Goal: Information Seeking & Learning: Learn about a topic

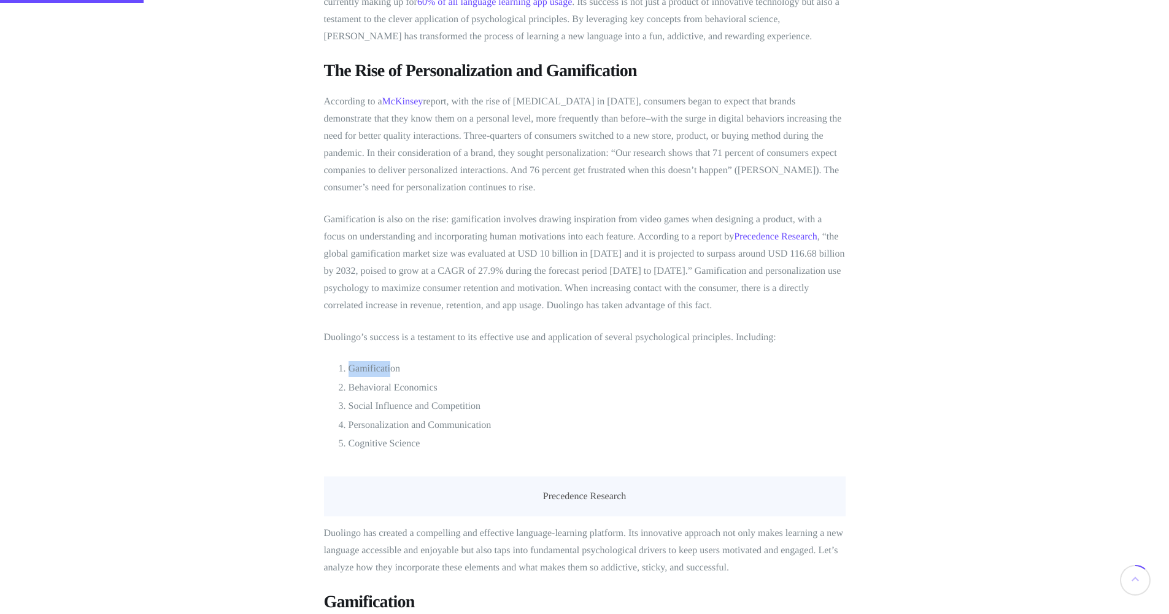
drag, startPoint x: 341, startPoint y: 368, endPoint x: 391, endPoint y: 371, distance: 49.8
click at [391, 370] on li "Gamification" at bounding box center [596, 369] width 497 height 16
click at [401, 377] on ol "Gamification Behavioral Economics Social Influence and Competition Personalizat…" at bounding box center [585, 406] width 522 height 90
drag, startPoint x: 440, startPoint y: 385, endPoint x: 355, endPoint y: 378, distance: 84.9
click at [355, 378] on ol "Gamification Behavioral Economics Social Influence and Competition Personalizat…" at bounding box center [585, 406] width 522 height 90
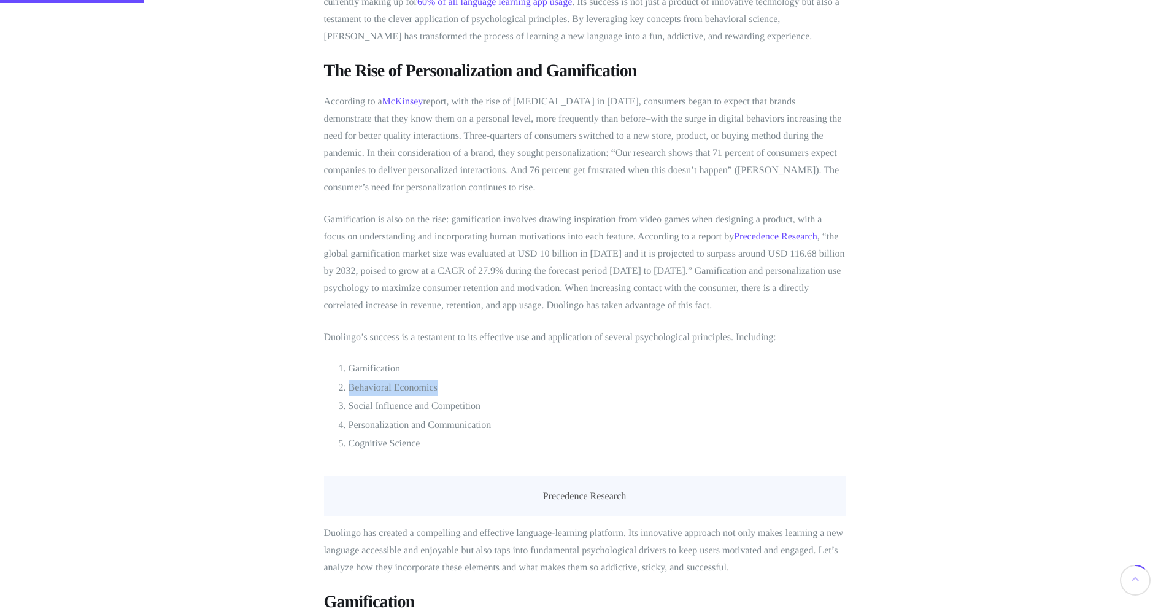
click at [355, 378] on ol "Gamification Behavioral Economics Social Influence and Competition Personalizat…" at bounding box center [585, 406] width 522 height 90
drag, startPoint x: 345, startPoint y: 385, endPoint x: 415, endPoint y: 388, distance: 69.4
click at [414, 388] on li "Behavioral Economics" at bounding box center [596, 388] width 497 height 16
click at [437, 410] on li "Social Influence and Competition" at bounding box center [596, 406] width 497 height 16
drag, startPoint x: 426, startPoint y: 437, endPoint x: 352, endPoint y: 367, distance: 102.0
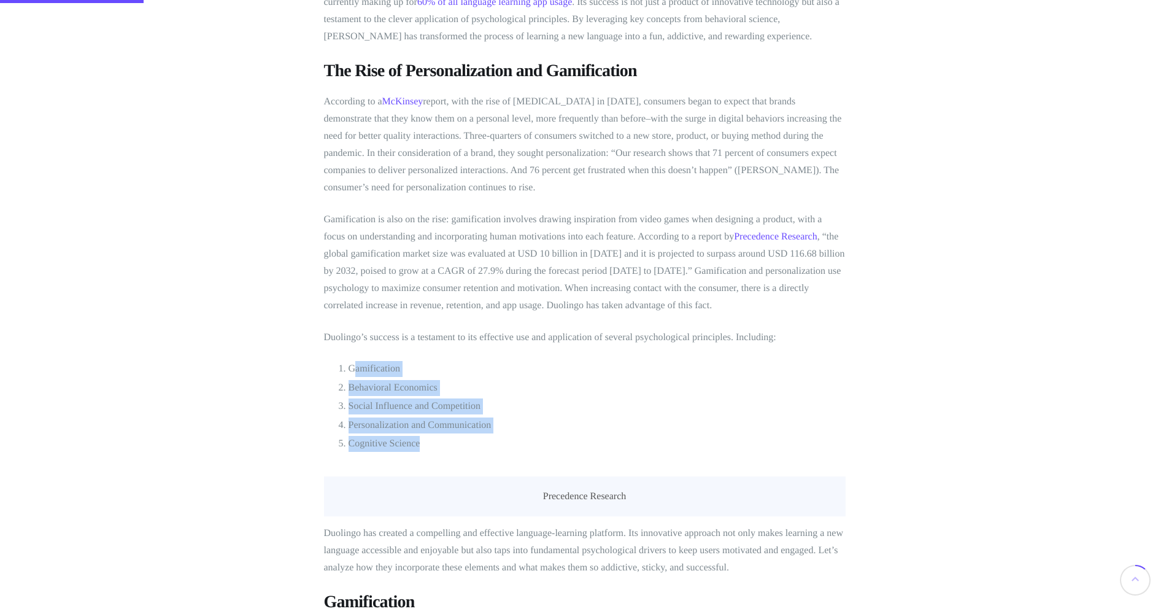
click at [352, 367] on ol "Gamification Behavioral Economics Social Influence and Competition Personalizat…" at bounding box center [585, 406] width 522 height 90
click at [352, 367] on li "Gamification" at bounding box center [596, 369] width 497 height 16
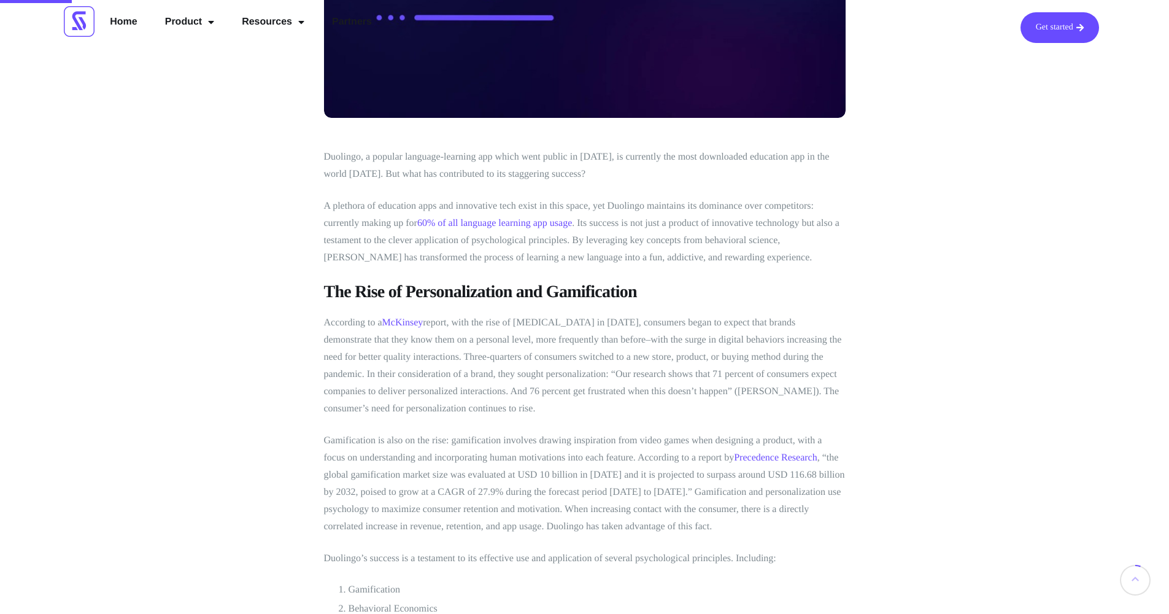
scroll to position [295, 0]
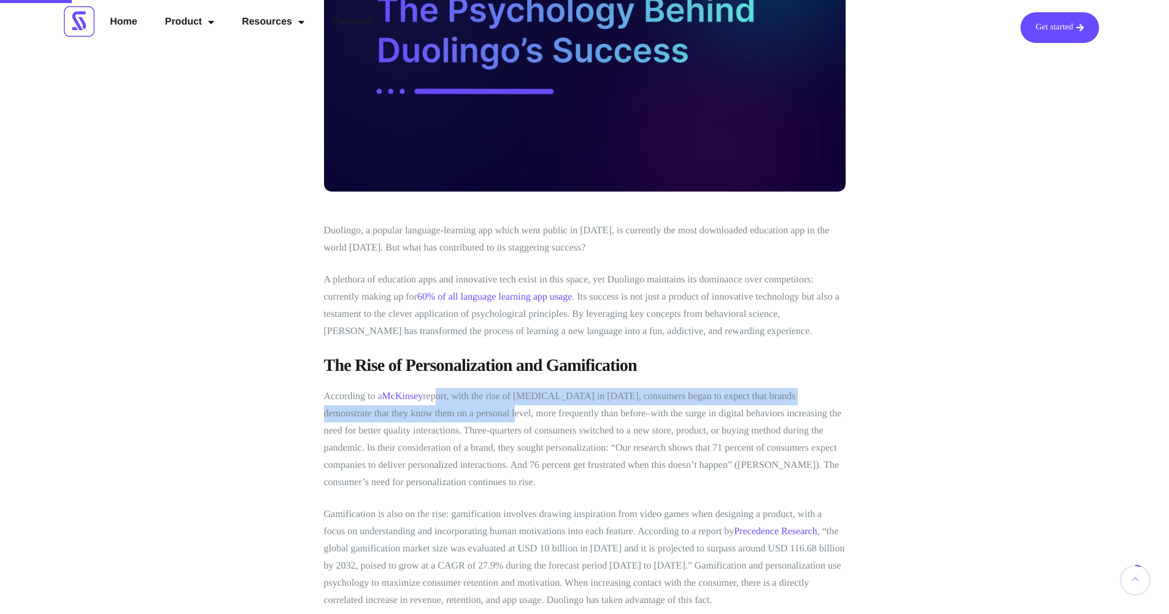
drag, startPoint x: 436, startPoint y: 399, endPoint x: 476, endPoint y: 409, distance: 41.5
click at [471, 409] on p "According to a McKinsey report, with the rise of [MEDICAL_DATA] in [DATE], cons…" at bounding box center [585, 439] width 522 height 103
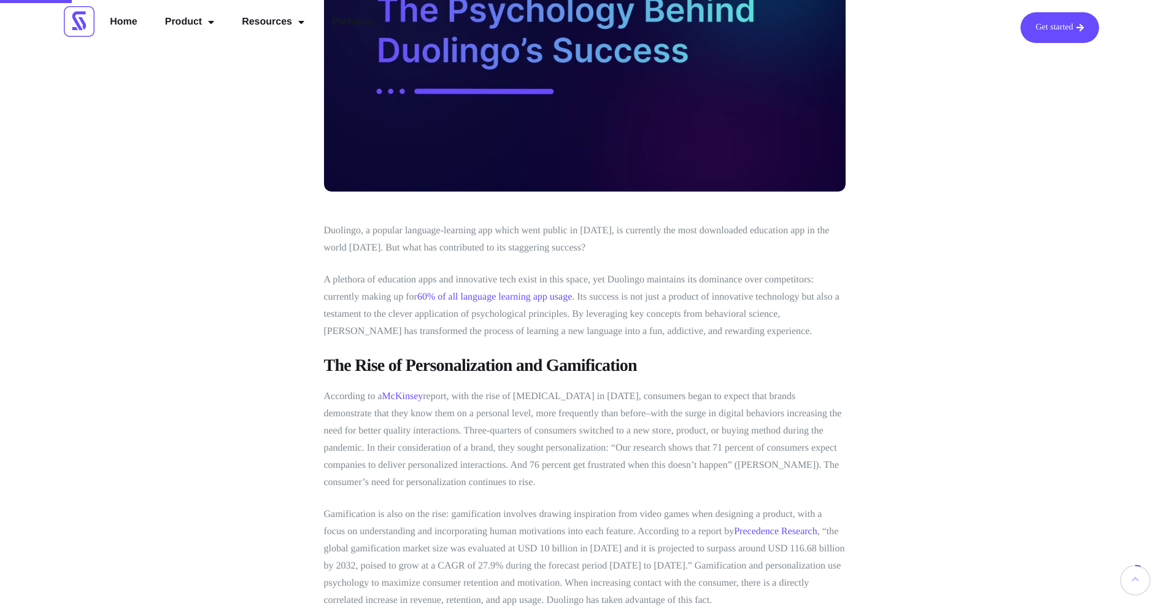
click at [563, 399] on p "According to a McKinsey report, with the rise of [MEDICAL_DATA] in [DATE], cons…" at bounding box center [585, 439] width 522 height 103
drag, startPoint x: 536, startPoint y: 383, endPoint x: 595, endPoint y: 404, distance: 62.9
drag, startPoint x: 610, startPoint y: 404, endPoint x: 632, endPoint y: 398, distance: 22.9
click at [612, 404] on p "According to a McKinsey report, with the rise of [MEDICAL_DATA] in [DATE], cons…" at bounding box center [585, 439] width 522 height 103
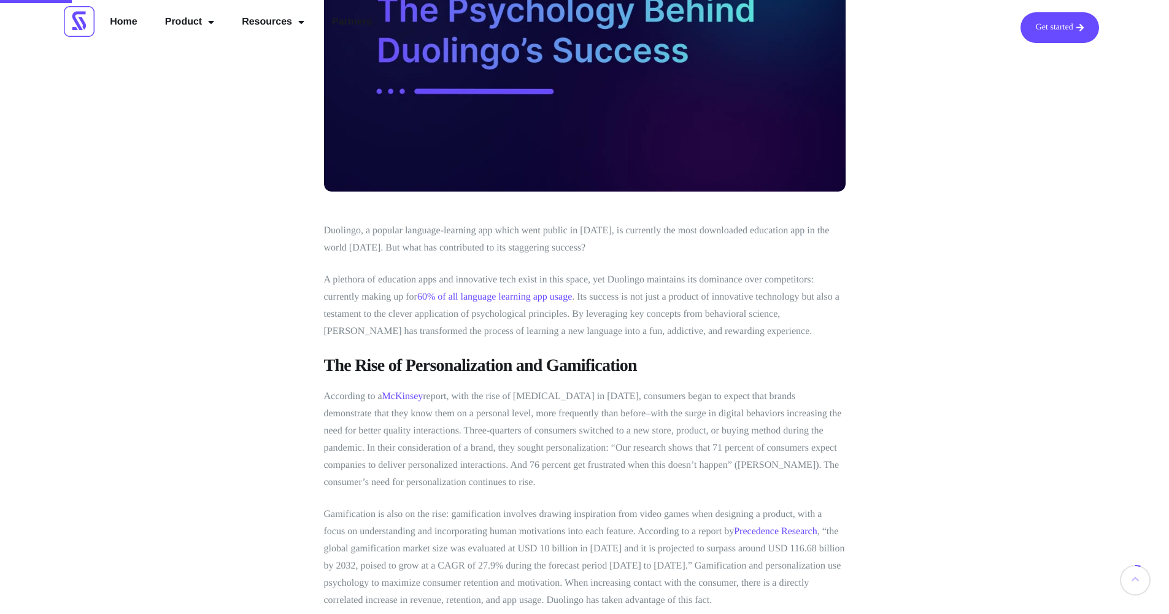
drag, startPoint x: 693, startPoint y: 382, endPoint x: 729, endPoint y: 388, distance: 36.1
click at [729, 390] on p "According to a McKinsey report, with the rise of [MEDICAL_DATA] in [DATE], cons…" at bounding box center [585, 439] width 522 height 103
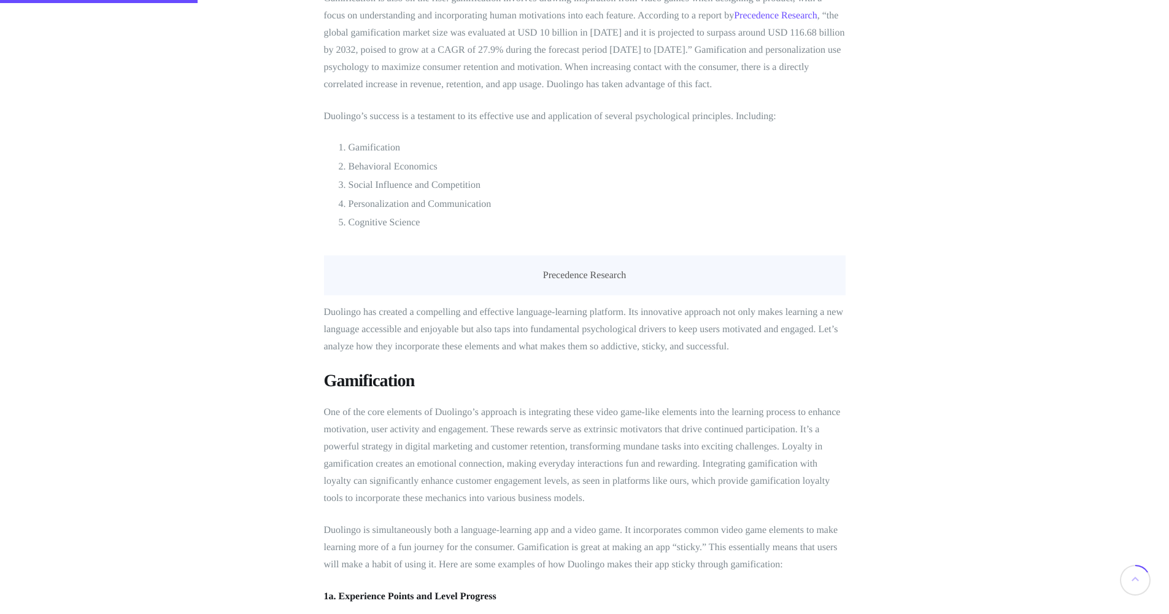
scroll to position [957, 0]
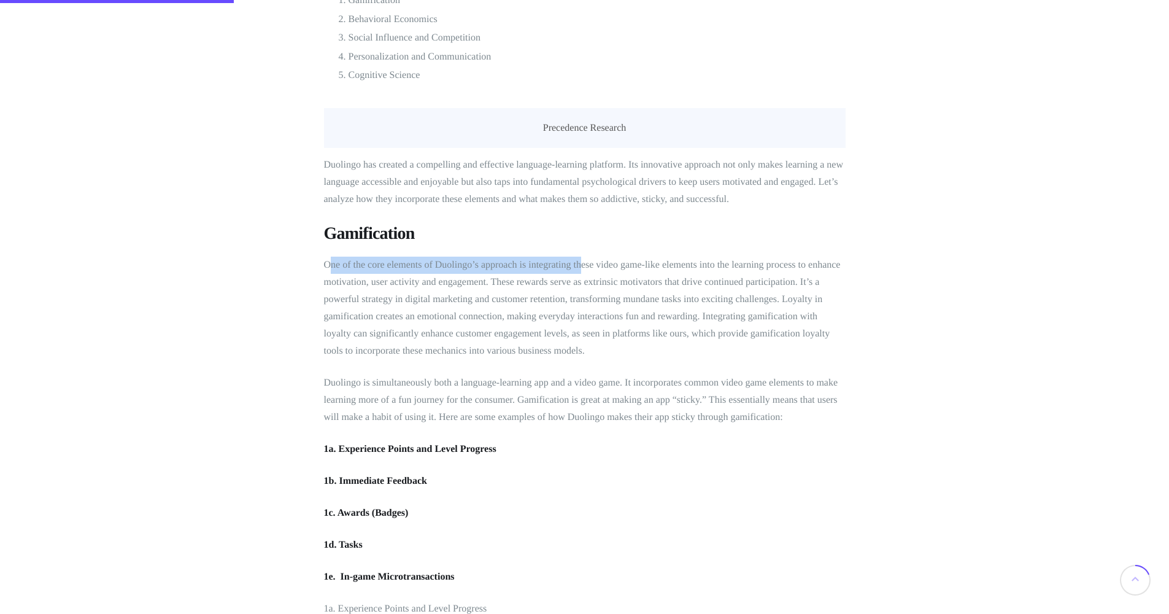
drag, startPoint x: 329, startPoint y: 265, endPoint x: 589, endPoint y: 263, distance: 259.5
click at [589, 263] on p "One of the core elements of Duolingo’s approach is integrating these video game…" at bounding box center [585, 307] width 522 height 103
click at [593, 282] on p "One of the core elements of Duolingo’s approach is integrating these video game…" at bounding box center [585, 307] width 522 height 103
click at [638, 293] on p "One of the core elements of Duolingo’s approach is integrating these video game…" at bounding box center [585, 307] width 522 height 103
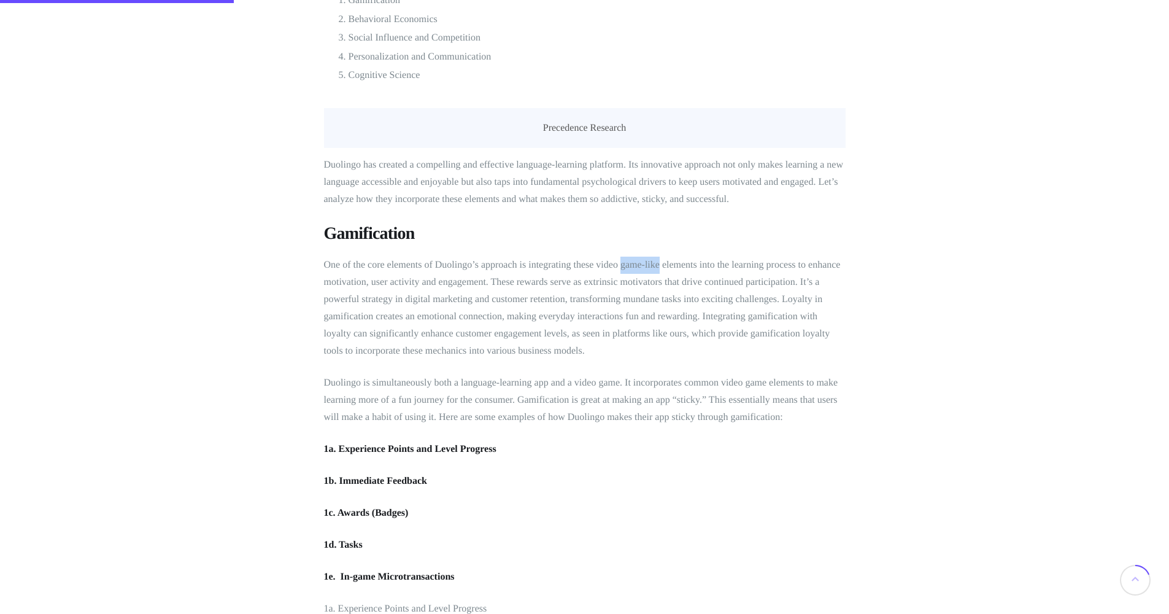
drag, startPoint x: 636, startPoint y: 266, endPoint x: 674, endPoint y: 266, distance: 38.0
click at [669, 266] on p "One of the core elements of Duolingo’s approach is integrating these video game…" at bounding box center [585, 307] width 522 height 103
click at [674, 266] on p "One of the core elements of Duolingo’s approach is integrating these video game…" at bounding box center [585, 307] width 522 height 103
click at [729, 260] on p "One of the core elements of Duolingo’s approach is integrating these video game…" at bounding box center [585, 307] width 522 height 103
click at [731, 260] on p "One of the core elements of Duolingo’s approach is integrating these video game…" at bounding box center [585, 307] width 522 height 103
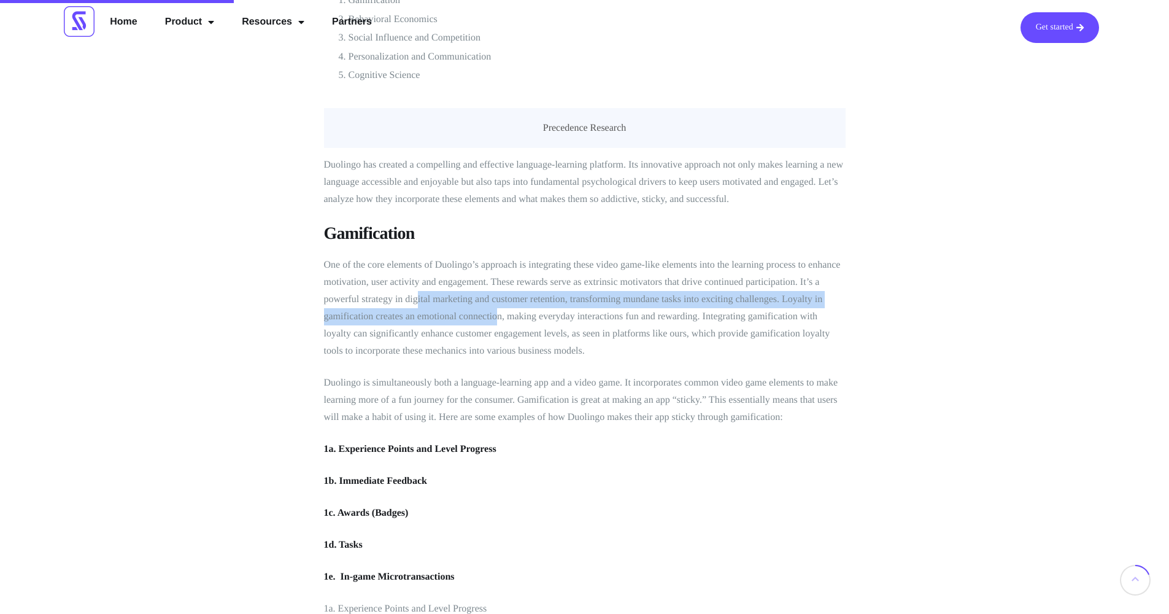
drag, startPoint x: 437, startPoint y: 301, endPoint x: 514, endPoint y: 309, distance: 77.2
click at [506, 308] on p "One of the core elements of Duolingo’s approach is integrating these video game…" at bounding box center [585, 307] width 522 height 103
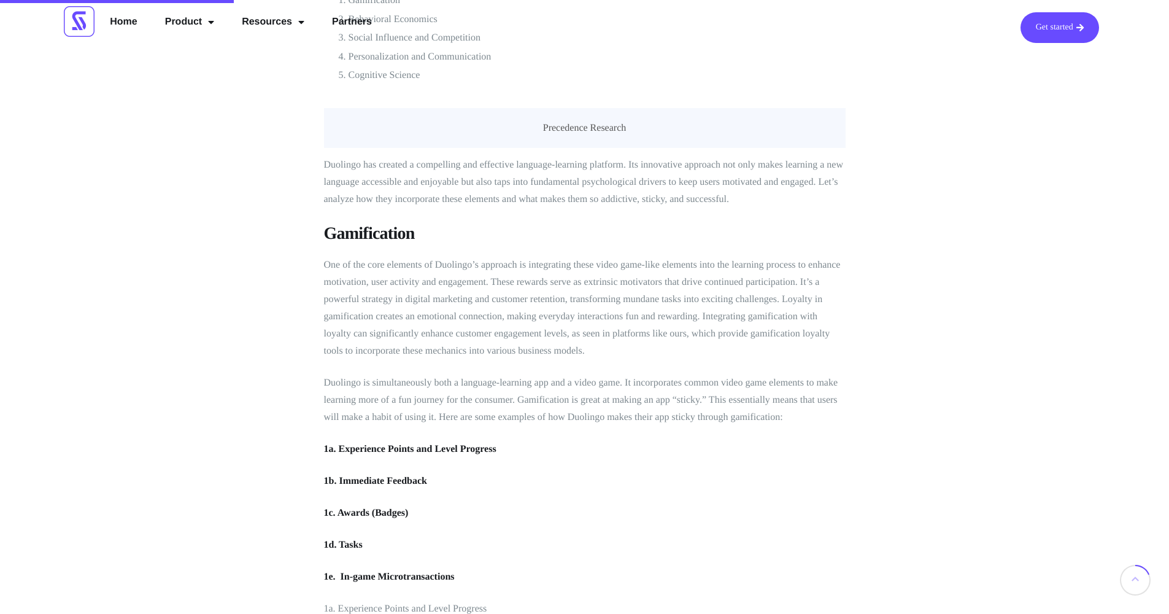
drag, startPoint x: 596, startPoint y: 307, endPoint x: 610, endPoint y: 307, distance: 13.5
click at [598, 307] on p "One of the core elements of Duolingo’s approach is integrating these video game…" at bounding box center [585, 307] width 522 height 103
drag, startPoint x: 580, startPoint y: 295, endPoint x: 670, endPoint y: 302, distance: 89.8
click at [652, 301] on p "One of the core elements of Duolingo’s approach is integrating these video game…" at bounding box center [585, 307] width 522 height 103
click at [691, 305] on p "One of the core elements of Duolingo’s approach is integrating these video game…" at bounding box center [585, 307] width 522 height 103
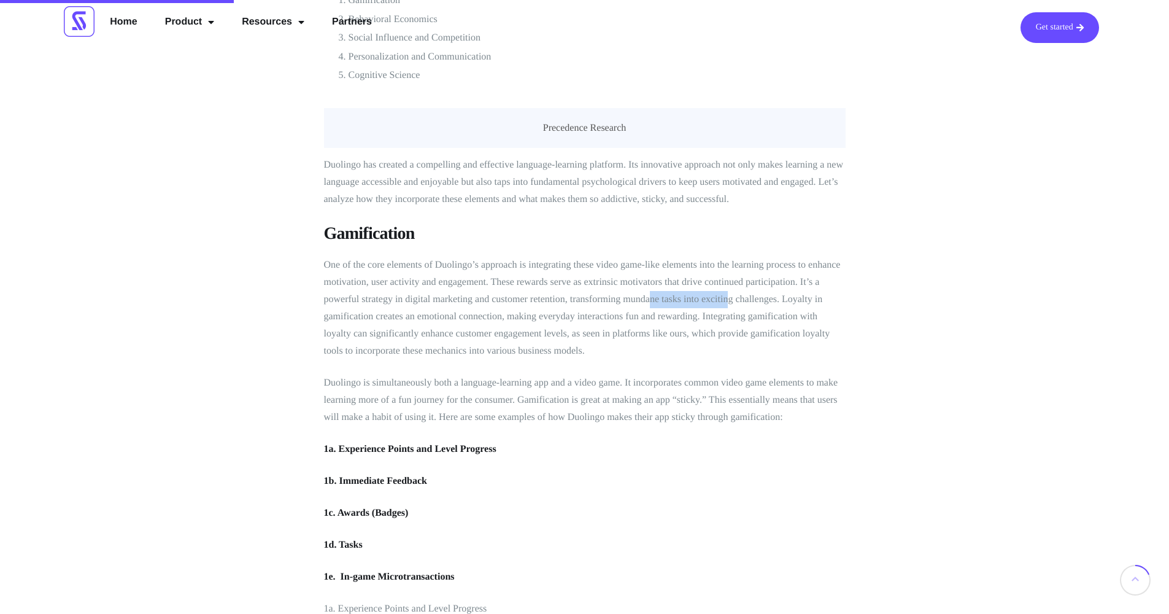
drag, startPoint x: 650, startPoint y: 296, endPoint x: 741, endPoint y: 300, distance: 90.9
click at [734, 300] on p "One of the core elements of Duolingo’s approach is integrating these video game…" at bounding box center [585, 307] width 522 height 103
click at [749, 300] on p "One of the core elements of Duolingo’s approach is integrating these video game…" at bounding box center [585, 307] width 522 height 103
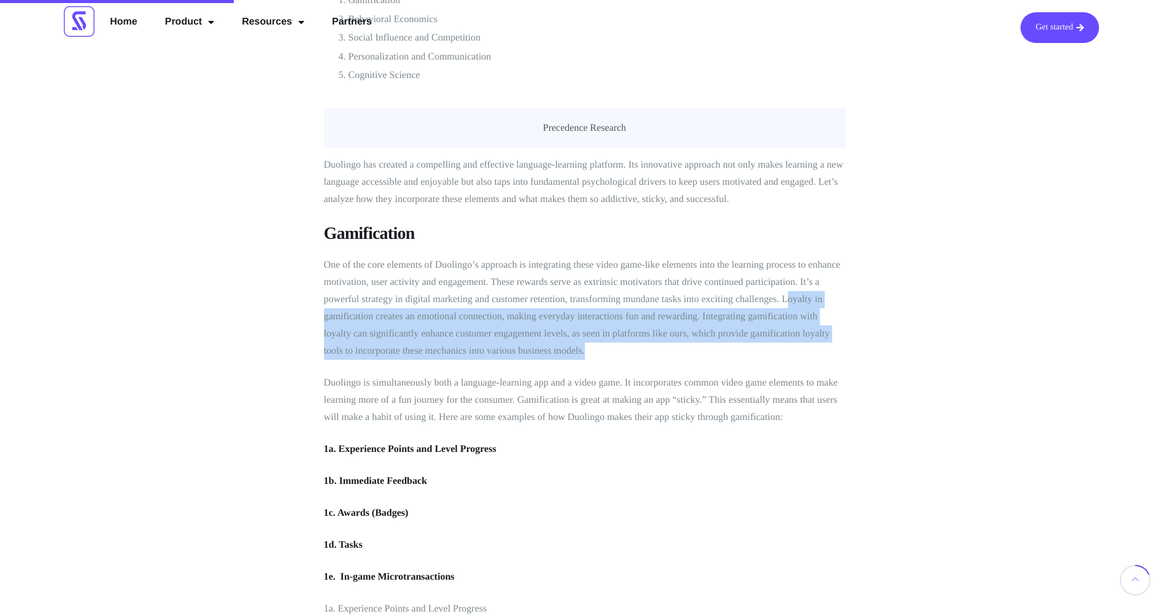
drag, startPoint x: 787, startPoint y: 299, endPoint x: 780, endPoint y: 343, distance: 44.6
click at [784, 343] on p "One of the core elements of Duolingo’s approach is integrating these video game…" at bounding box center [585, 307] width 522 height 103
click at [780, 343] on p "One of the core elements of Duolingo’s approach is integrating these video game…" at bounding box center [585, 307] width 522 height 103
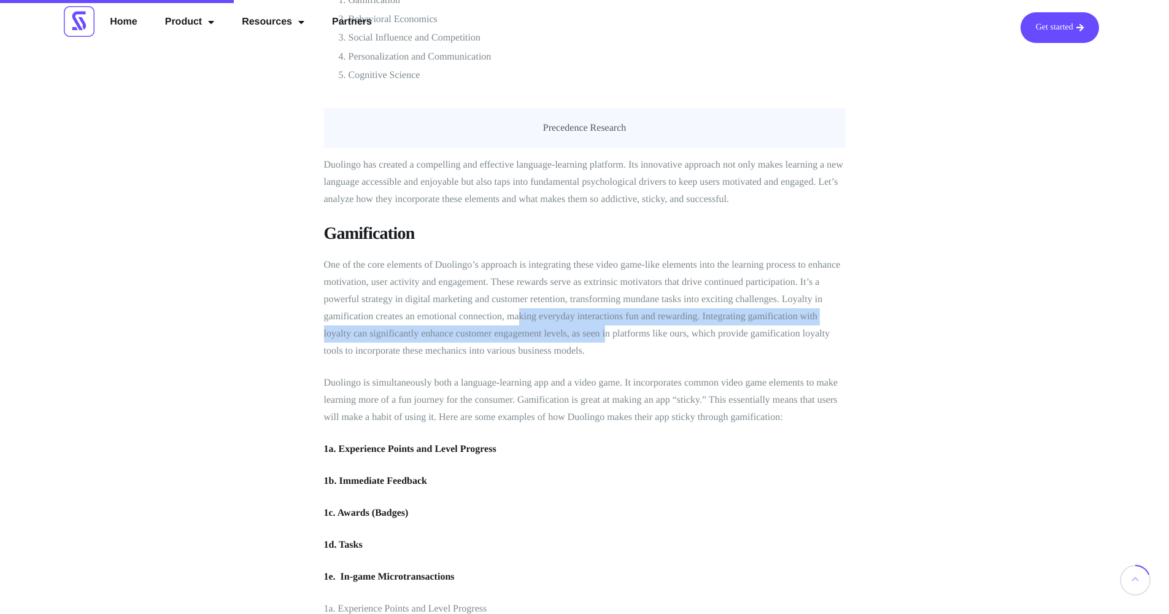
drag, startPoint x: 520, startPoint y: 318, endPoint x: 637, endPoint y: 322, distance: 117.9
click at [612, 322] on p "One of the core elements of Duolingo’s approach is integrating these video game…" at bounding box center [585, 307] width 522 height 103
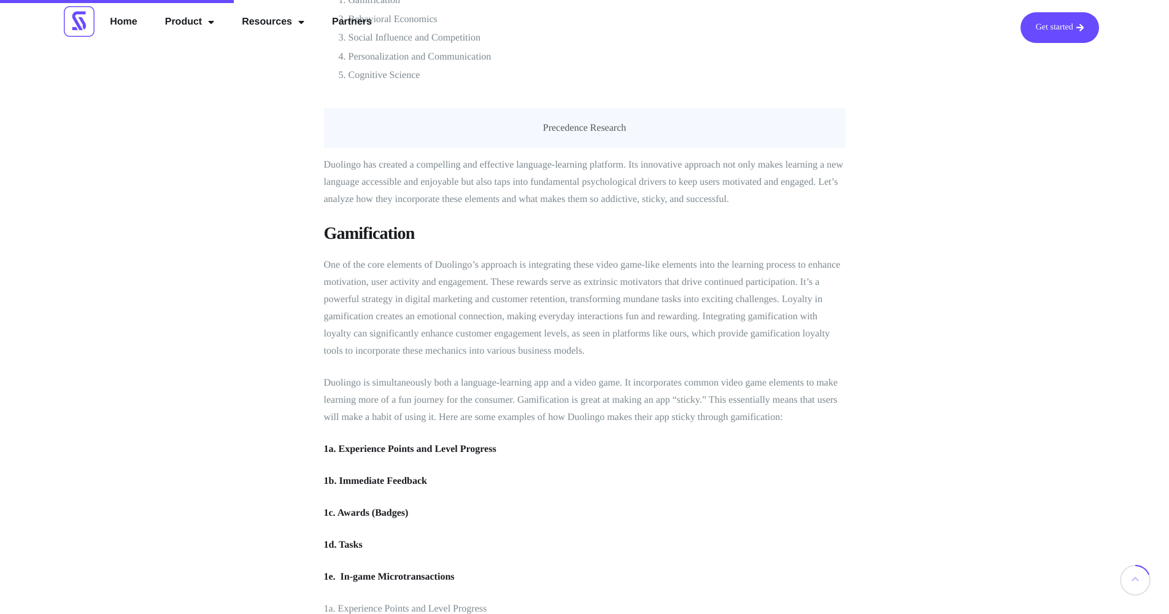
click at [637, 322] on p "One of the core elements of Duolingo’s approach is integrating these video game…" at bounding box center [585, 307] width 522 height 103
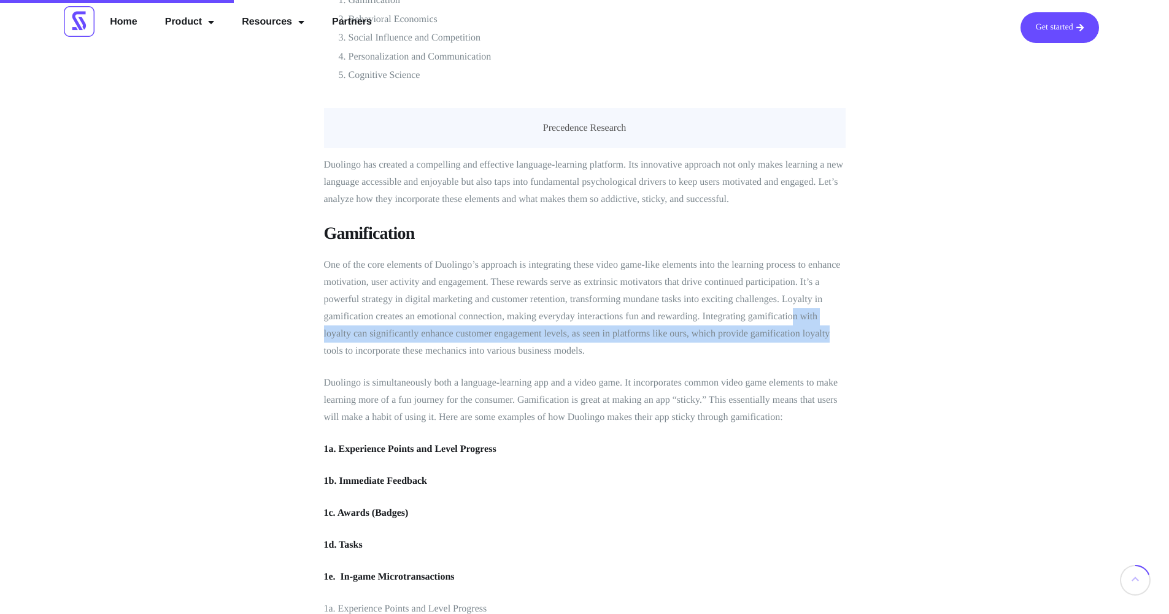
drag, startPoint x: 806, startPoint y: 318, endPoint x: 846, endPoint y: 327, distance: 41.4
click at [837, 326] on p "One of the core elements of Duolingo’s approach is integrating these video game…" at bounding box center [585, 307] width 522 height 103
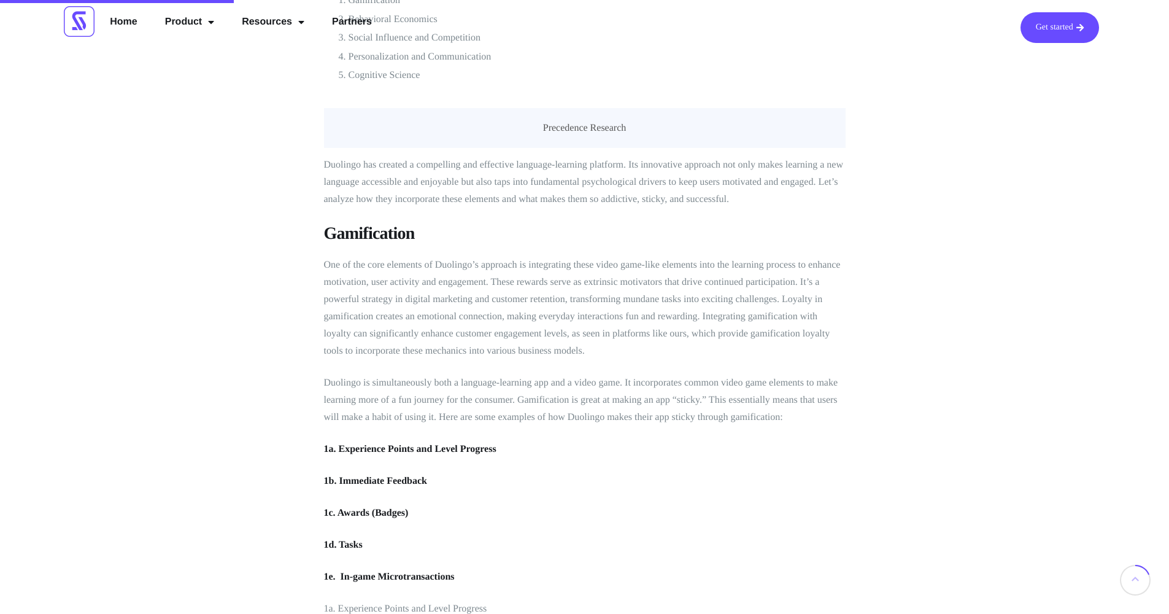
scroll to position [1031, 0]
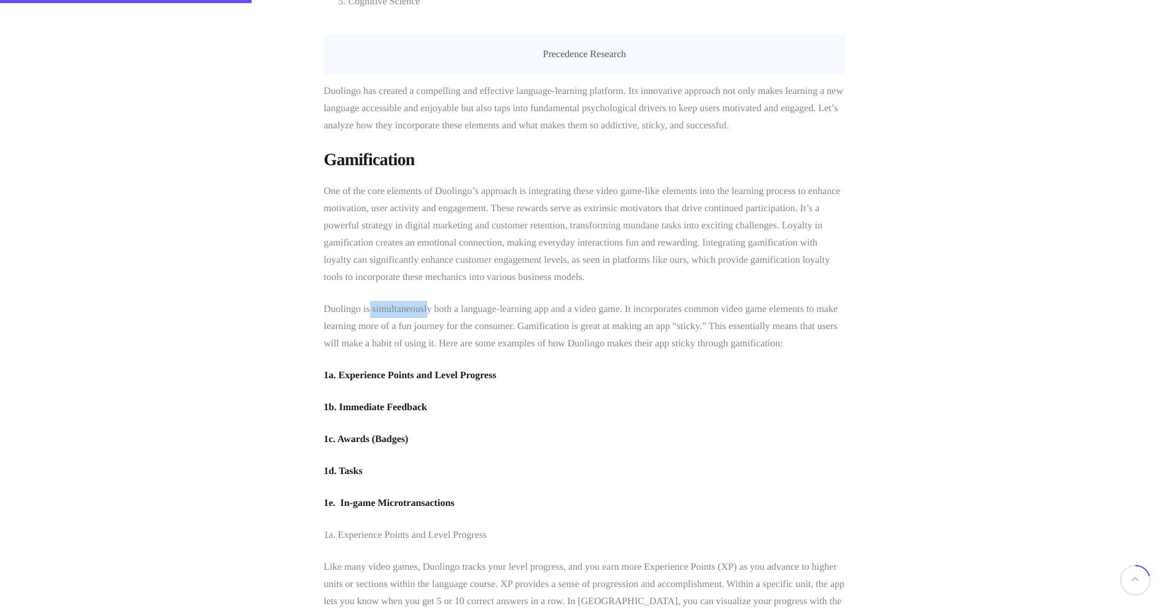
drag, startPoint x: 368, startPoint y: 303, endPoint x: 460, endPoint y: 317, distance: 93.1
click at [449, 313] on p "Duolingo is simultaneously both a language-learning app and a video game. It in…" at bounding box center [585, 327] width 522 height 52
click at [463, 318] on p "Duolingo is simultaneously both a language-learning app and a video game. It in…" at bounding box center [585, 327] width 522 height 52
drag, startPoint x: 585, startPoint y: 304, endPoint x: 639, endPoint y: 307, distance: 54.1
click at [631, 306] on p "Duolingo is simultaneously both a language-learning app and a video game. It in…" at bounding box center [585, 327] width 522 height 52
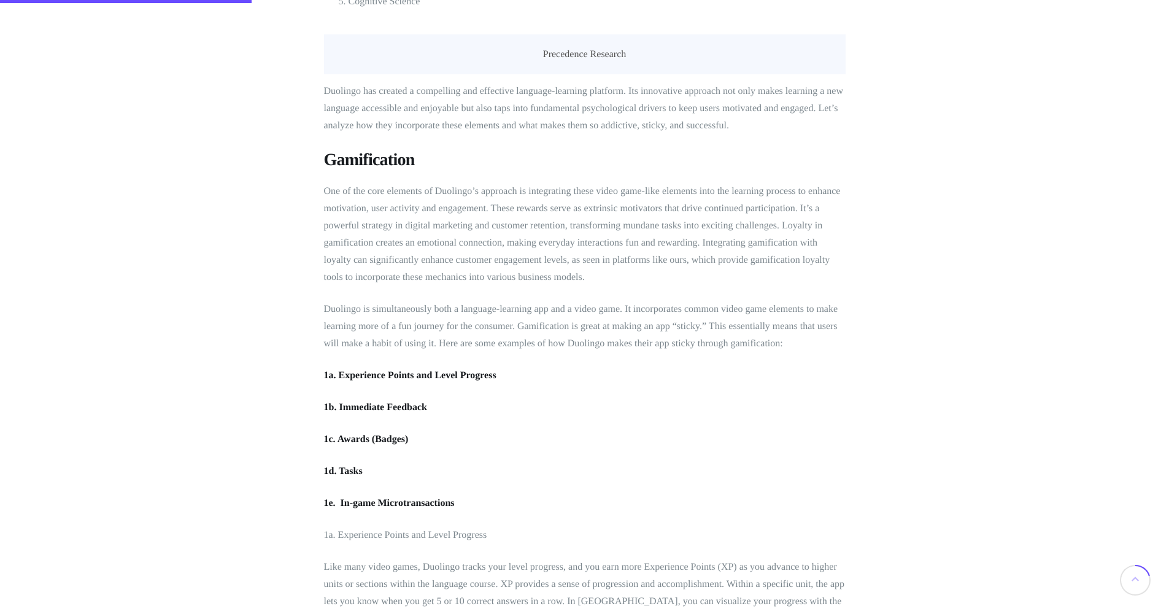
click at [644, 308] on p "Duolingo is simultaneously both a language-learning app and a video game. It in…" at bounding box center [585, 327] width 522 height 52
click at [652, 316] on p "Duolingo is simultaneously both a language-learning app and a video game. It in…" at bounding box center [585, 327] width 522 height 52
drag, startPoint x: 642, startPoint y: 302, endPoint x: 716, endPoint y: 312, distance: 74.8
click at [701, 310] on p "Duolingo is simultaneously both a language-learning app and a video game. It in…" at bounding box center [585, 327] width 522 height 52
click at [716, 312] on p "Duolingo is simultaneously both a language-learning app and a video game. It in…" at bounding box center [585, 327] width 522 height 52
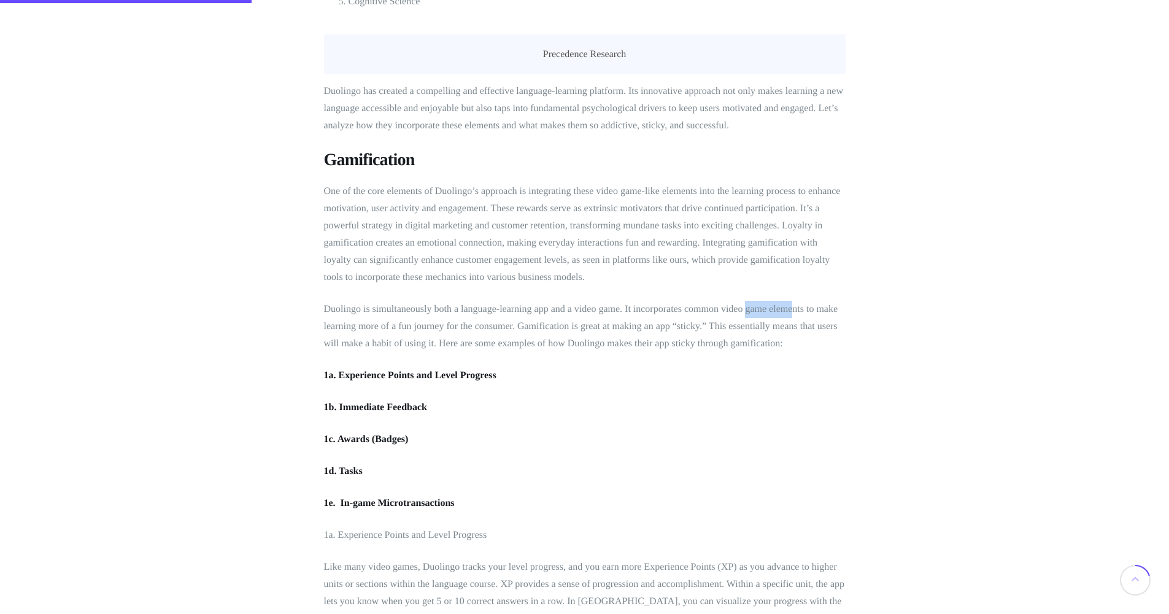
drag, startPoint x: 756, startPoint y: 307, endPoint x: 801, endPoint y: 301, distance: 45.9
click at [793, 302] on p "Duolingo is simultaneously both a language-learning app and a video game. It in…" at bounding box center [585, 327] width 522 height 52
click at [804, 301] on p "Duolingo is simultaneously both a language-learning app and a video game. It in…" at bounding box center [585, 327] width 522 height 52
drag, startPoint x: 698, startPoint y: 326, endPoint x: 628, endPoint y: 322, distance: 69.5
click at [629, 322] on p "Duolingo is simultaneously both a language-learning app and a video game. It in…" at bounding box center [585, 327] width 522 height 52
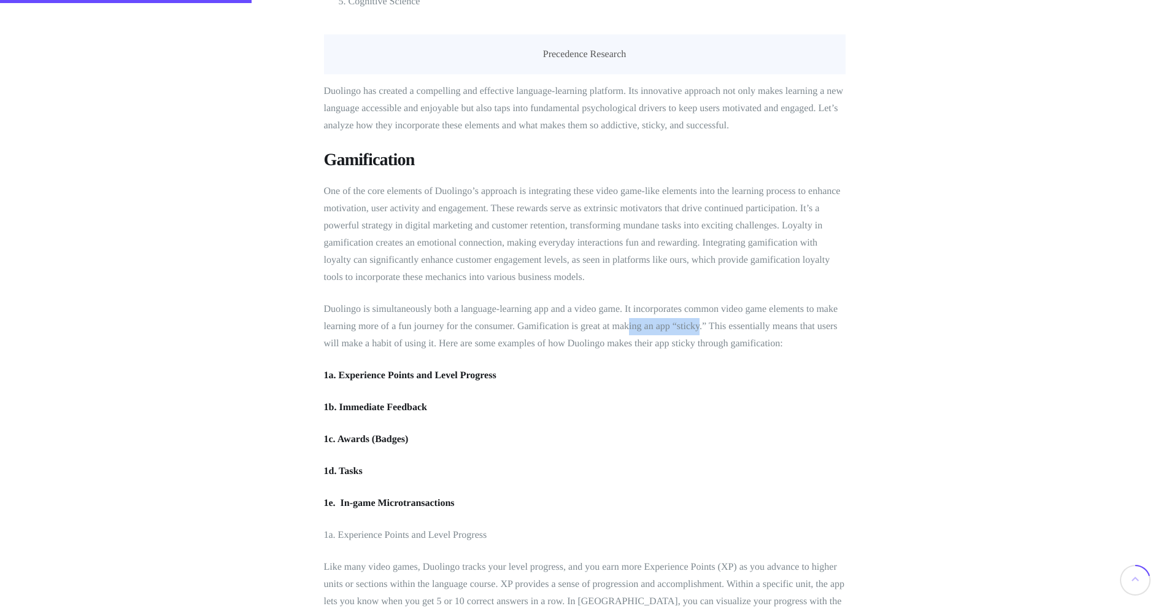
click at [628, 322] on p "Duolingo is simultaneously both a language-learning app and a video game. It in…" at bounding box center [585, 327] width 522 height 52
drag, startPoint x: 763, startPoint y: 325, endPoint x: 795, endPoint y: 326, distance: 32.5
click at [778, 326] on p "Duolingo is simultaneously both a language-learning app and a video game. It in…" at bounding box center [585, 327] width 522 height 52
click at [800, 326] on p "Duolingo is simultaneously both a language-learning app and a video game. It in…" at bounding box center [585, 327] width 522 height 52
drag, startPoint x: 782, startPoint y: 326, endPoint x: 810, endPoint y: 325, distance: 28.3
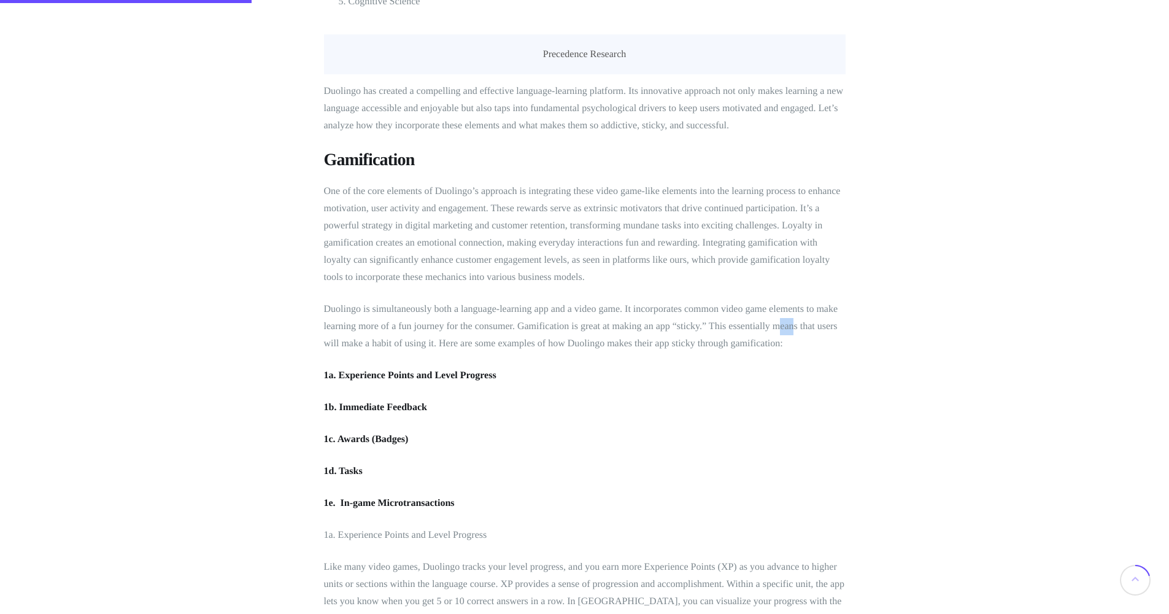
click at [803, 326] on p "Duolingo is simultaneously both a language-learning app and a video game. It in…" at bounding box center [585, 327] width 522 height 52
drag, startPoint x: 823, startPoint y: 323, endPoint x: 847, endPoint y: 324, distance: 24.5
click at [840, 324] on p "Duolingo is simultaneously both a language-learning app and a video game. It in…" at bounding box center [585, 327] width 522 height 52
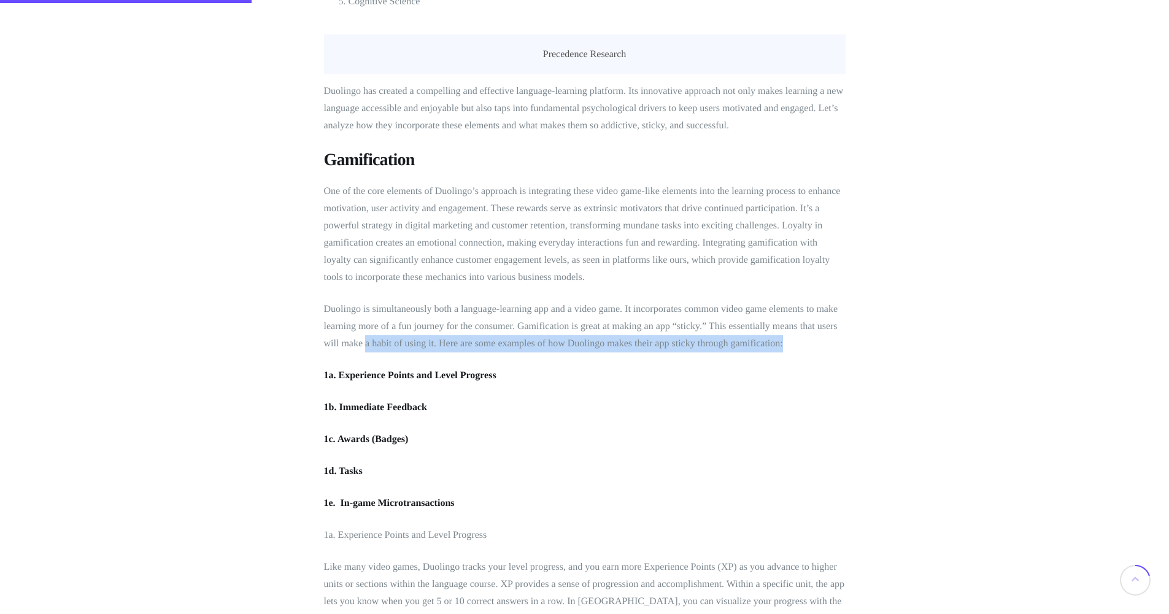
drag, startPoint x: 366, startPoint y: 345, endPoint x: 441, endPoint y: 348, distance: 74.9
click at [434, 348] on p "Duolingo is simultaneously both a language-learning app and a video game. It in…" at bounding box center [585, 327] width 522 height 52
click at [461, 349] on p "Duolingo is simultaneously both a language-learning app and a video game. It in…" at bounding box center [585, 327] width 522 height 52
drag, startPoint x: 464, startPoint y: 341, endPoint x: 532, endPoint y: 339, distance: 67.5
click at [481, 340] on p "Duolingo is simultaneously both a language-learning app and a video game. It in…" at bounding box center [585, 327] width 522 height 52
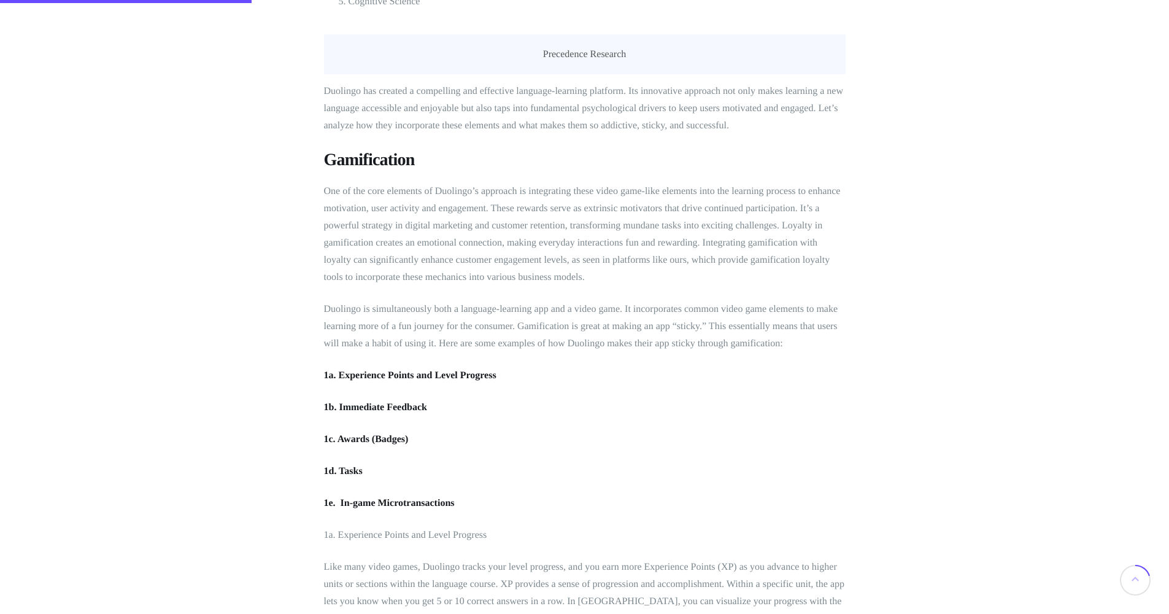
click at [564, 339] on p "Duolingo is simultaneously both a language-learning app and a video game. It in…" at bounding box center [585, 327] width 522 height 52
drag, startPoint x: 602, startPoint y: 341, endPoint x: 698, endPoint y: 347, distance: 96.5
click at [698, 347] on p "Duolingo is simultaneously both a language-learning app and a video game. It in…" at bounding box center [585, 327] width 522 height 52
click at [744, 347] on p "Duolingo is simultaneously both a language-learning app and a video game. It in…" at bounding box center [585, 327] width 522 height 52
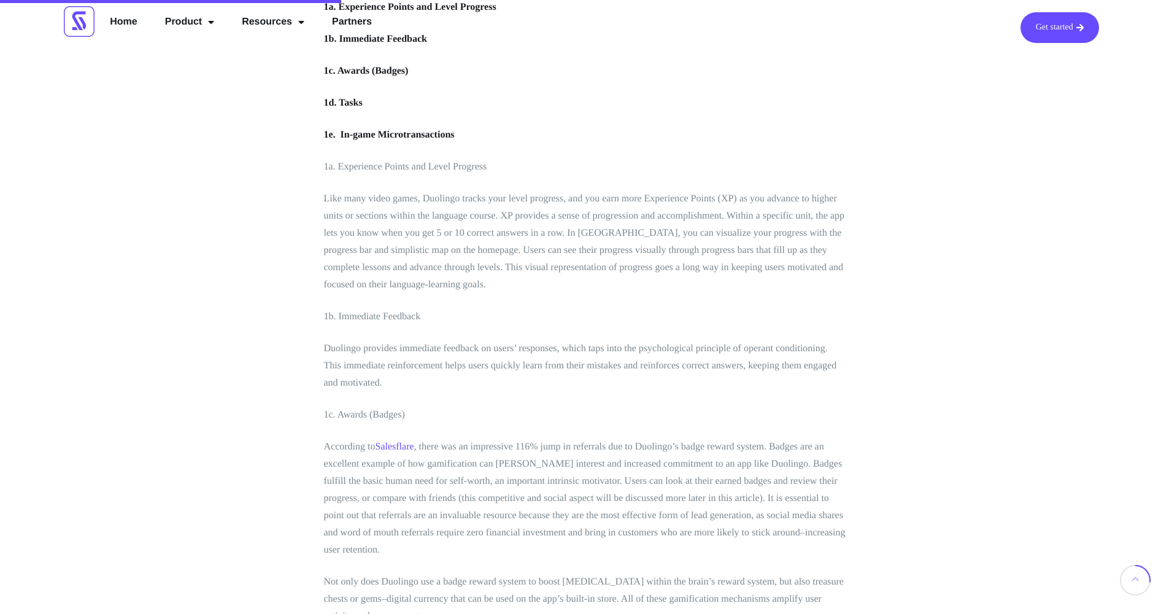
scroll to position [1325, 0]
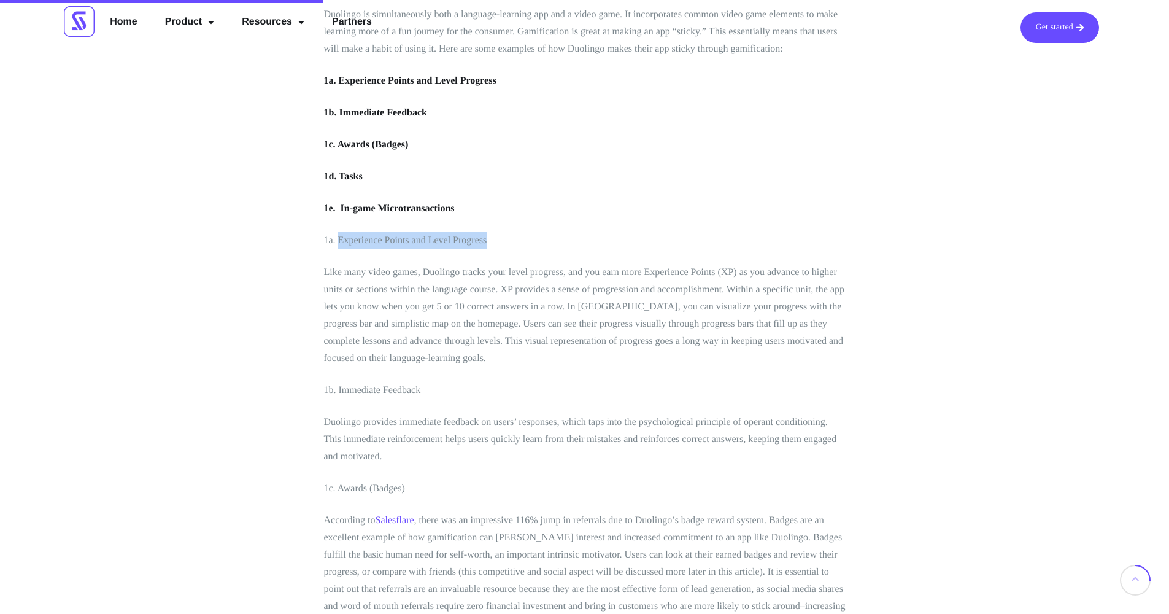
drag, startPoint x: 503, startPoint y: 239, endPoint x: 337, endPoint y: 236, distance: 166.3
click at [337, 236] on p "1a. Experience Points and Level Progress" at bounding box center [585, 240] width 522 height 17
drag, startPoint x: 336, startPoint y: 241, endPoint x: 503, endPoint y: 242, distance: 166.9
click at [499, 242] on p "1a. Experience Points and Level Progress" at bounding box center [585, 240] width 522 height 17
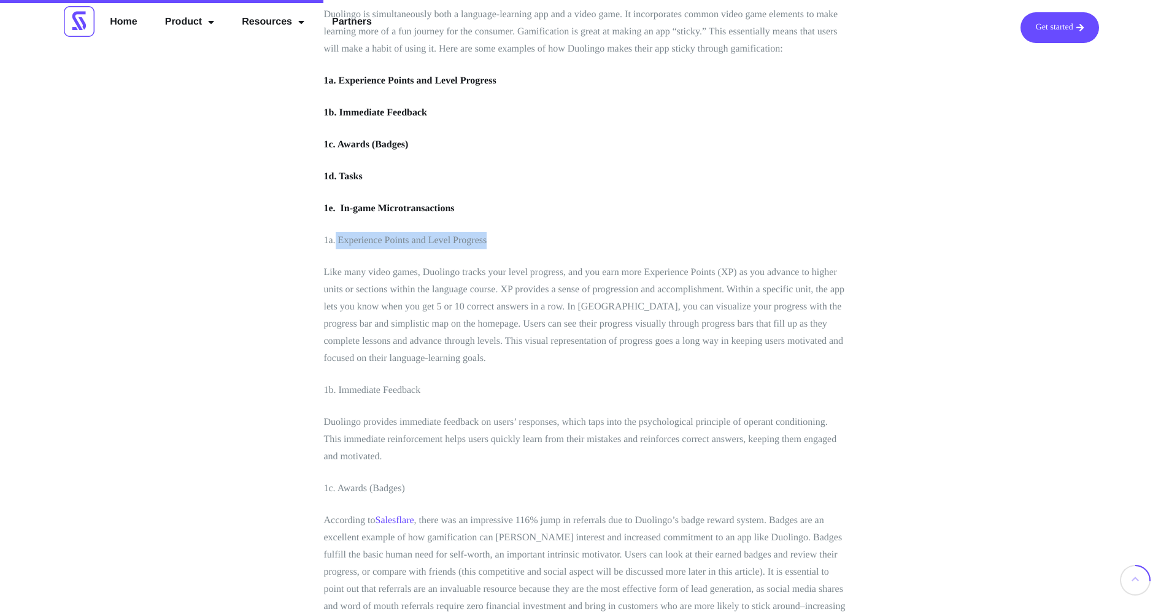
click at [503, 242] on p "1a. Experience Points and Level Progress" at bounding box center [585, 240] width 522 height 17
drag, startPoint x: 518, startPoint y: 240, endPoint x: 339, endPoint y: 239, distance: 179.8
click at [339, 239] on p "1a. Experience Points and Level Progress" at bounding box center [585, 240] width 522 height 17
drag, startPoint x: 339, startPoint y: 239, endPoint x: 536, endPoint y: 248, distance: 197.1
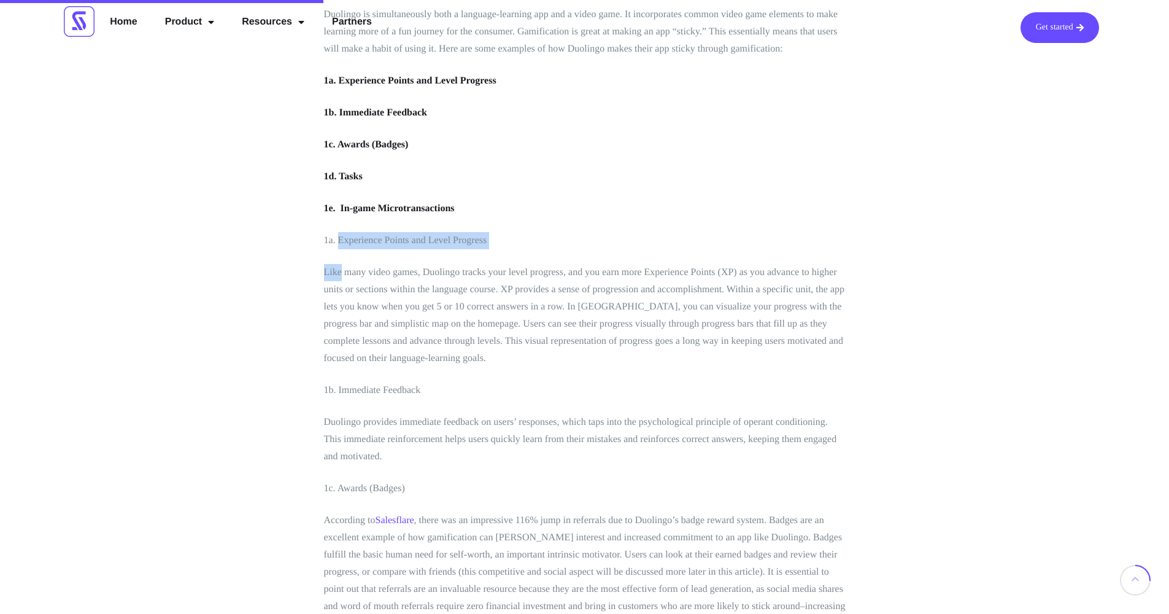
click at [513, 239] on p "1a. Experience Points and Level Progress" at bounding box center [585, 240] width 522 height 17
drag, startPoint x: 492, startPoint y: 239, endPoint x: 339, endPoint y: 233, distance: 152.9
click at [339, 233] on p "1a. Experience Points and Level Progress" at bounding box center [585, 240] width 522 height 17
copy p "Experience Points and Level Progress"
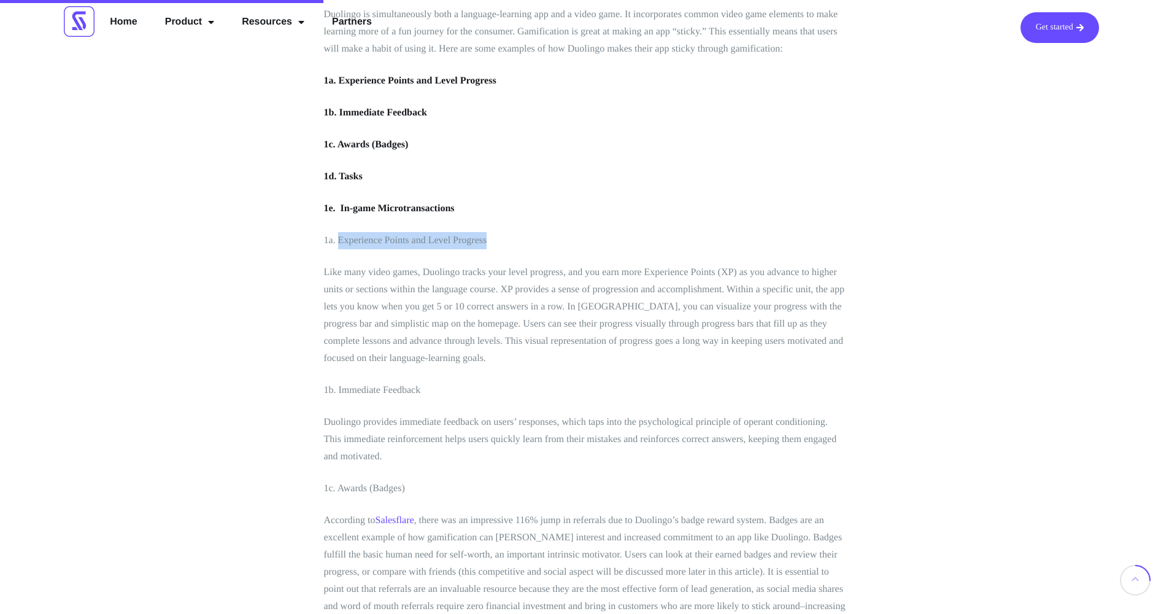
click at [617, 244] on p "1a. Experience Points and Level Progress" at bounding box center [585, 240] width 522 height 17
click at [626, 237] on p "1a. Experience Points and Level Progress" at bounding box center [585, 240] width 522 height 17
click at [476, 347] on p "Like many video games, Duolingo tracks your level progress, and you earn more E…" at bounding box center [585, 315] width 522 height 103
click at [494, 361] on p "Like many video games, Duolingo tracks your level progress, and you earn more E…" at bounding box center [585, 315] width 522 height 103
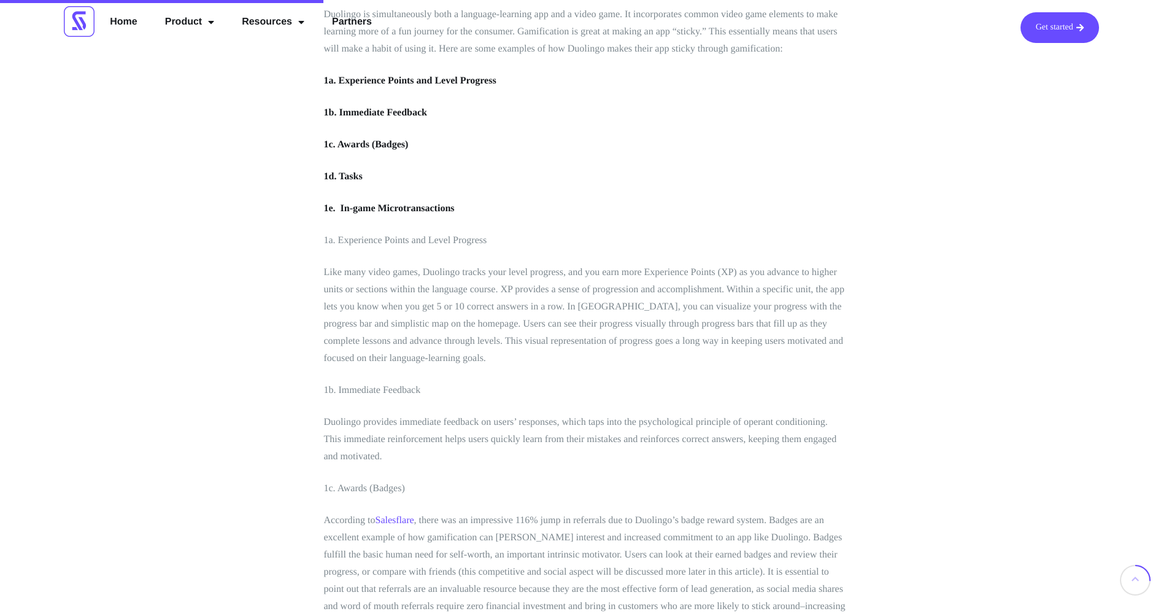
scroll to position [1473, 0]
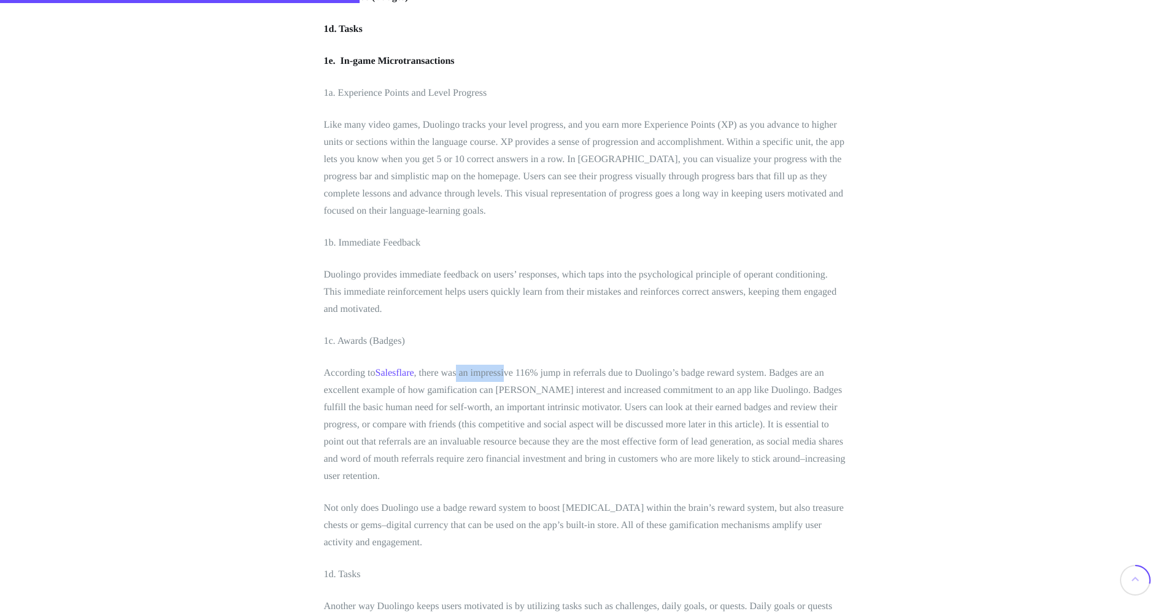
drag, startPoint x: 483, startPoint y: 373, endPoint x: 562, endPoint y: 366, distance: 79.4
click at [527, 371] on p "According to Salesflare , there was an impressive 116% jump in referrals due to…" at bounding box center [585, 424] width 522 height 120
click at [600, 368] on p "According to Salesflare , there was an impressive 116% jump in referrals due to…" at bounding box center [585, 424] width 522 height 120
drag, startPoint x: 671, startPoint y: 370, endPoint x: 744, endPoint y: 371, distance: 73.0
click at [714, 371] on p "According to Salesflare , there was an impressive 116% jump in referrals due to…" at bounding box center [585, 424] width 522 height 120
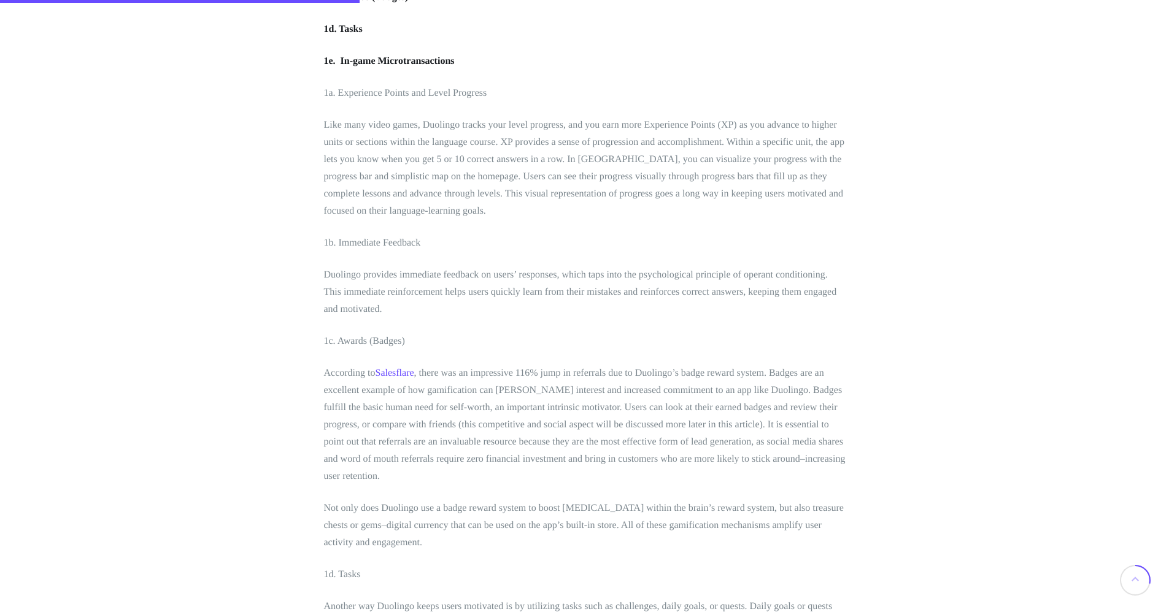
click at [744, 371] on p "According to Salesflare , there was an impressive 116% jump in referrals due to…" at bounding box center [585, 424] width 522 height 120
drag, startPoint x: 714, startPoint y: 368, endPoint x: 742, endPoint y: 373, distance: 28.8
click at [734, 372] on p "According to Salesflare , there was an impressive 116% jump in referrals due to…" at bounding box center [585, 424] width 522 height 120
click at [742, 373] on p "According to Salesflare , there was an impressive 116% jump in referrals due to…" at bounding box center [585, 424] width 522 height 120
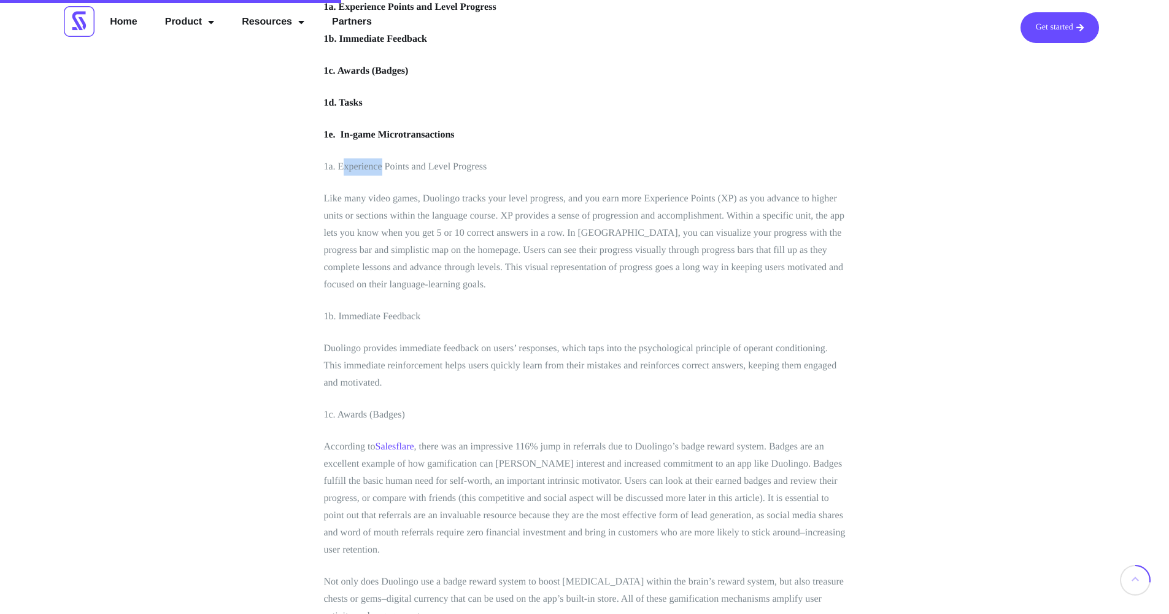
drag, startPoint x: 342, startPoint y: 163, endPoint x: 381, endPoint y: 163, distance: 39.3
click at [382, 163] on p "1a. Experience Points and Level Progress" at bounding box center [585, 166] width 522 height 17
click at [381, 163] on p "1a. Experience Points and Level Progress" at bounding box center [585, 166] width 522 height 17
drag, startPoint x: 409, startPoint y: 167, endPoint x: 339, endPoint y: 166, distance: 69.9
click at [339, 166] on p "1a. Experience Points and Level Progress" at bounding box center [585, 166] width 522 height 17
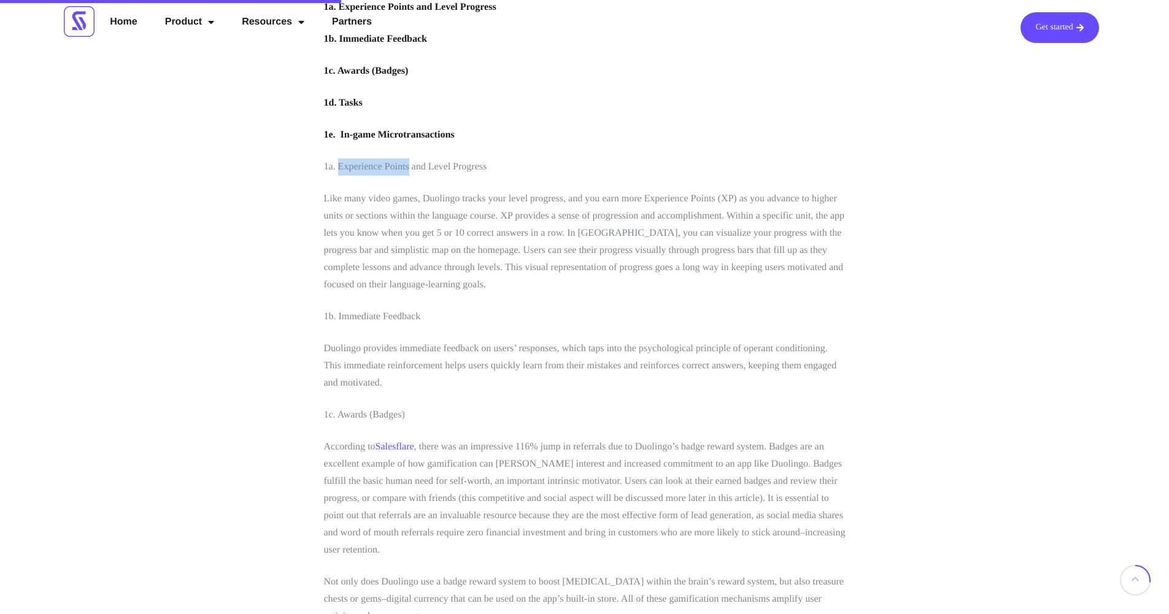
copy p "Experience Points"
drag, startPoint x: 493, startPoint y: 161, endPoint x: 429, endPoint y: 167, distance: 64.7
click at [429, 167] on p "1a. Experience Points and Level Progress" at bounding box center [585, 166] width 522 height 17
copy p "Level Progress"
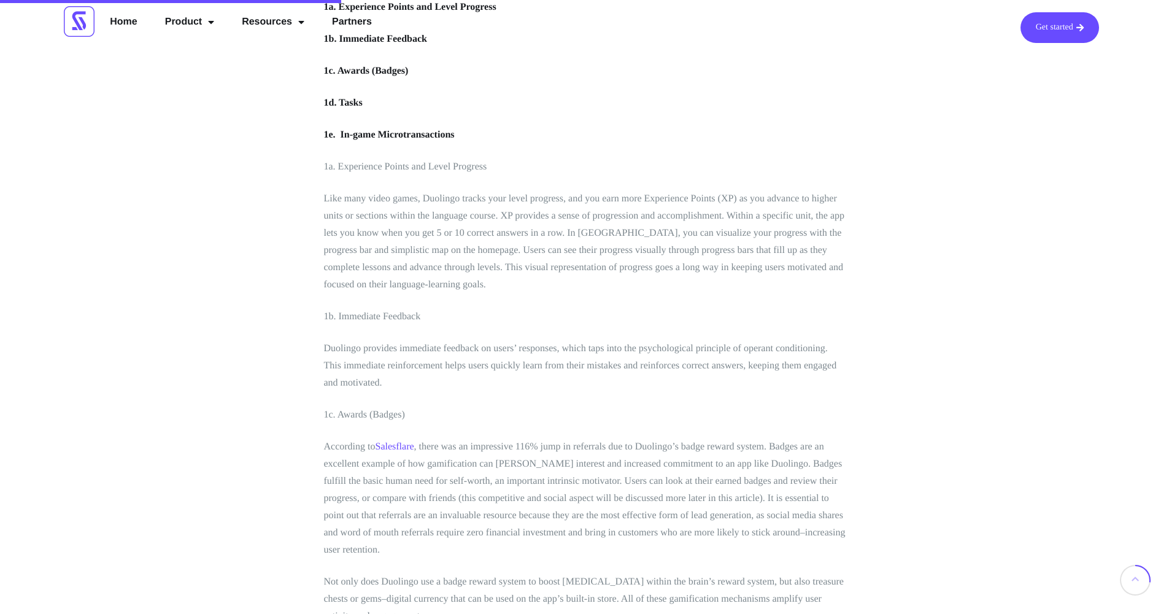
click at [528, 438] on p "According to Salesflare , there was an impressive 116% jump in referrals due to…" at bounding box center [585, 498] width 522 height 120
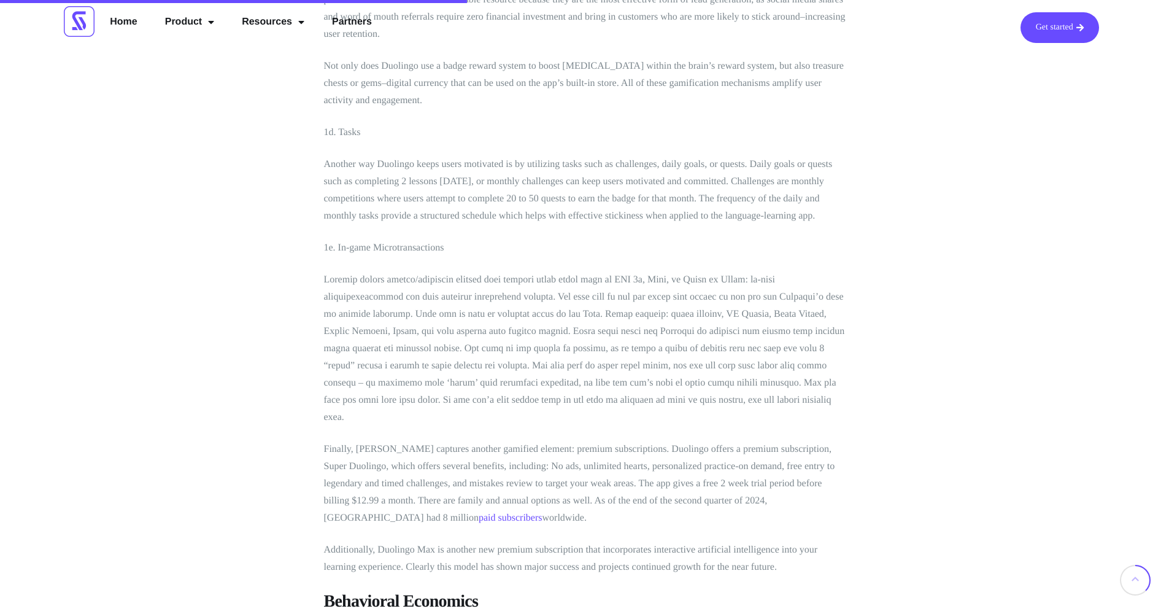
scroll to position [1767, 0]
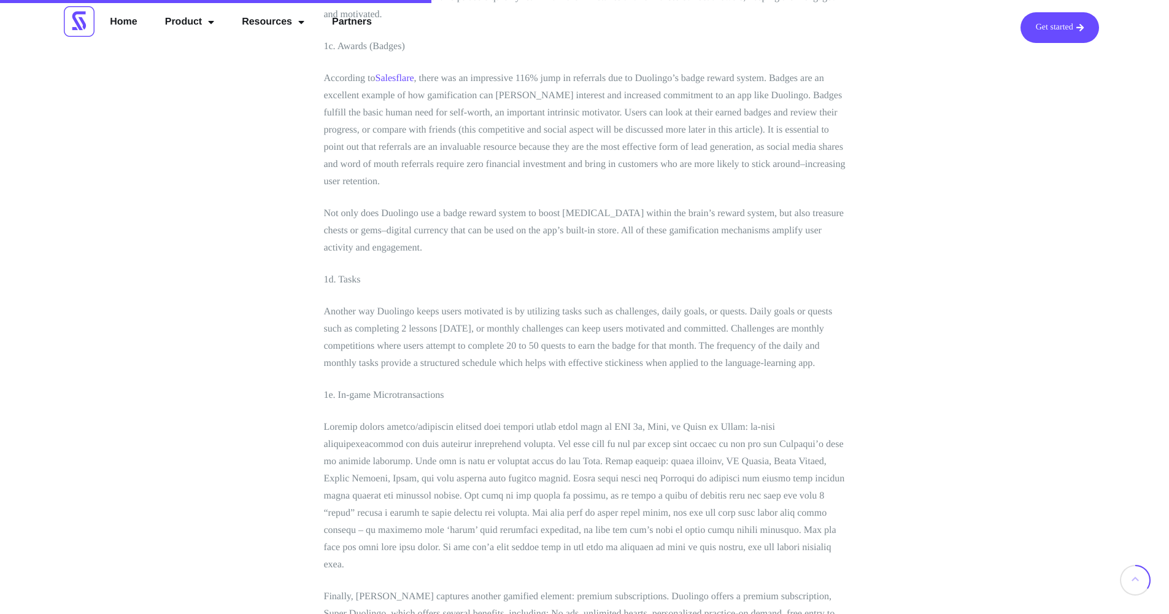
drag, startPoint x: 455, startPoint y: 394, endPoint x: 341, endPoint y: 396, distance: 114.7
click at [341, 396] on p "1e. In-game Microtransactions" at bounding box center [585, 395] width 522 height 17
drag, startPoint x: 336, startPoint y: 393, endPoint x: 426, endPoint y: 383, distance: 90.1
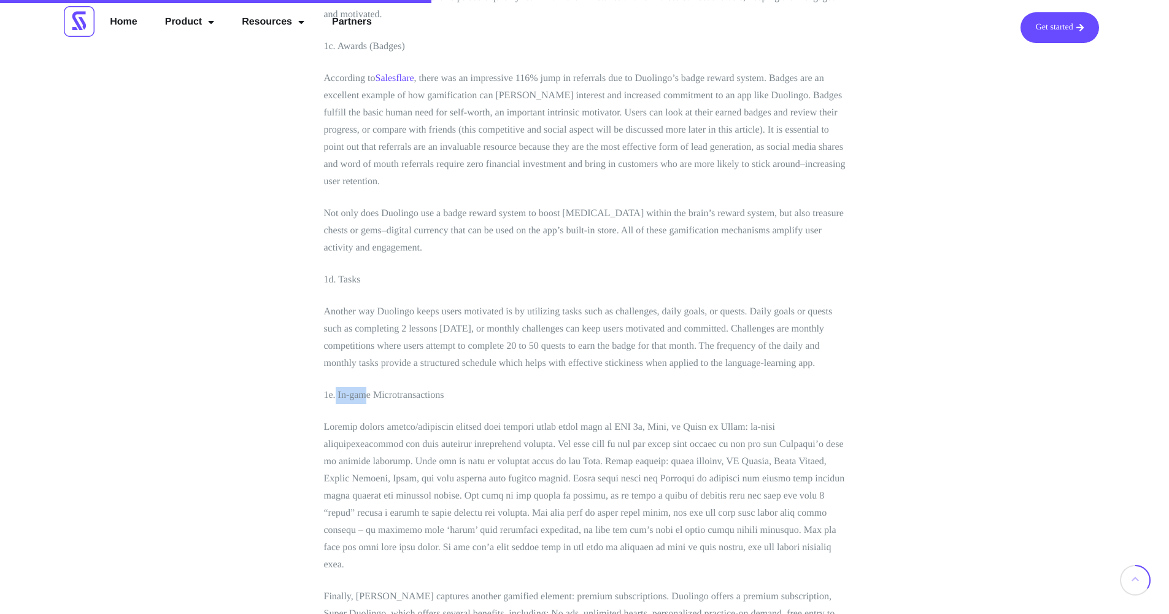
click at [397, 387] on p "1e. In-game Microtransactions" at bounding box center [585, 395] width 522 height 17
click at [426, 387] on p "1e. In-game Microtransactions" at bounding box center [585, 395] width 522 height 17
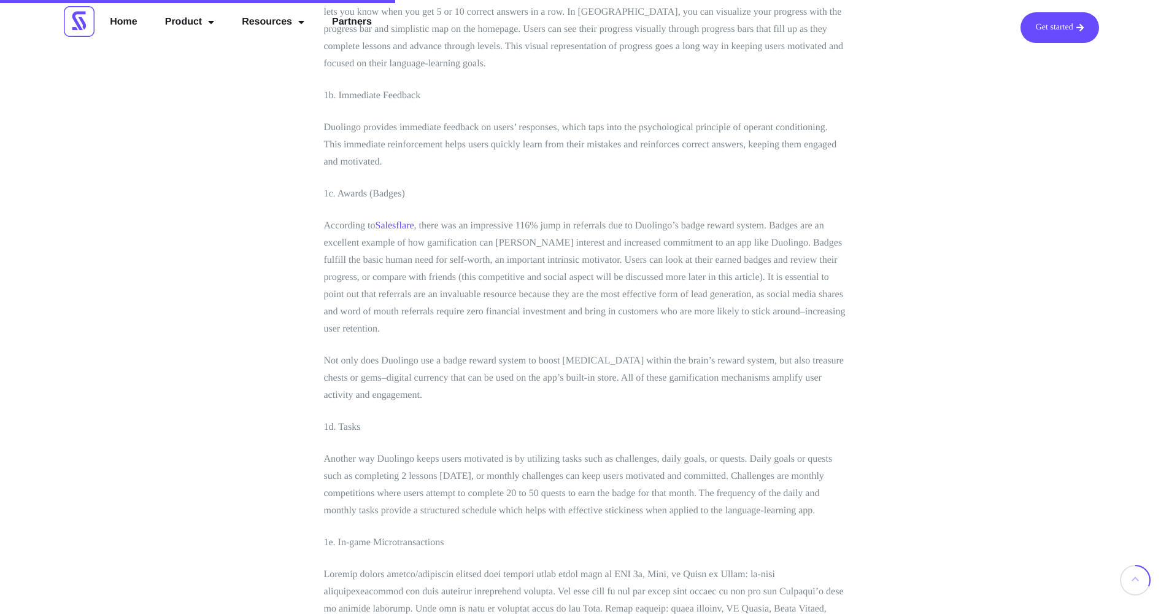
scroll to position [1473, 0]
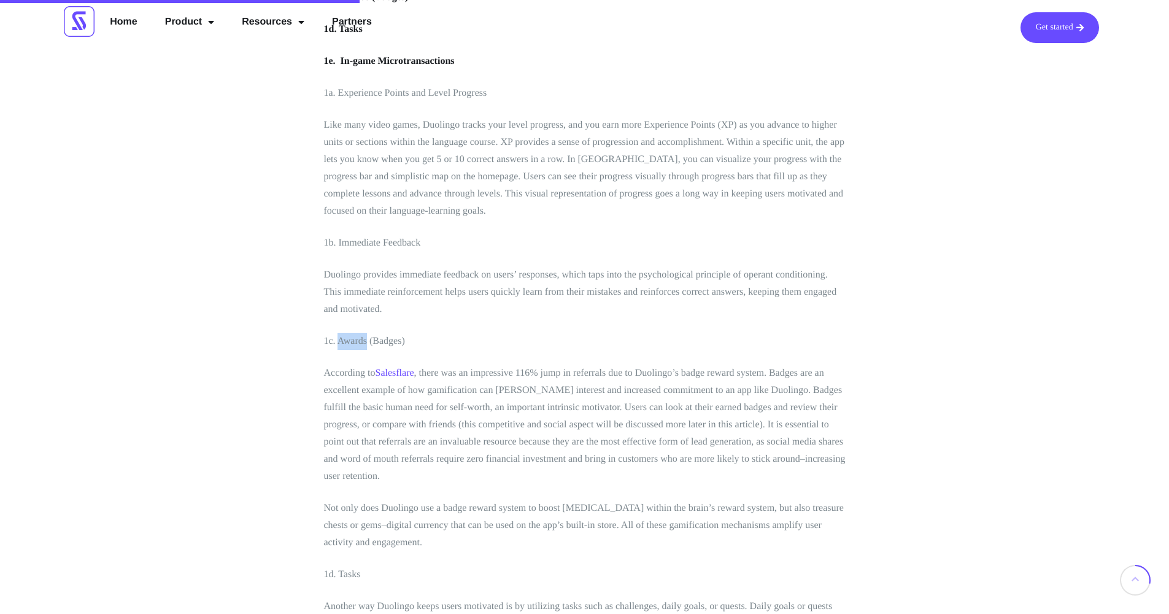
drag, startPoint x: 368, startPoint y: 338, endPoint x: 339, endPoint y: 339, distance: 28.8
click at [339, 339] on p "1c. Awards (Badges)" at bounding box center [585, 341] width 522 height 17
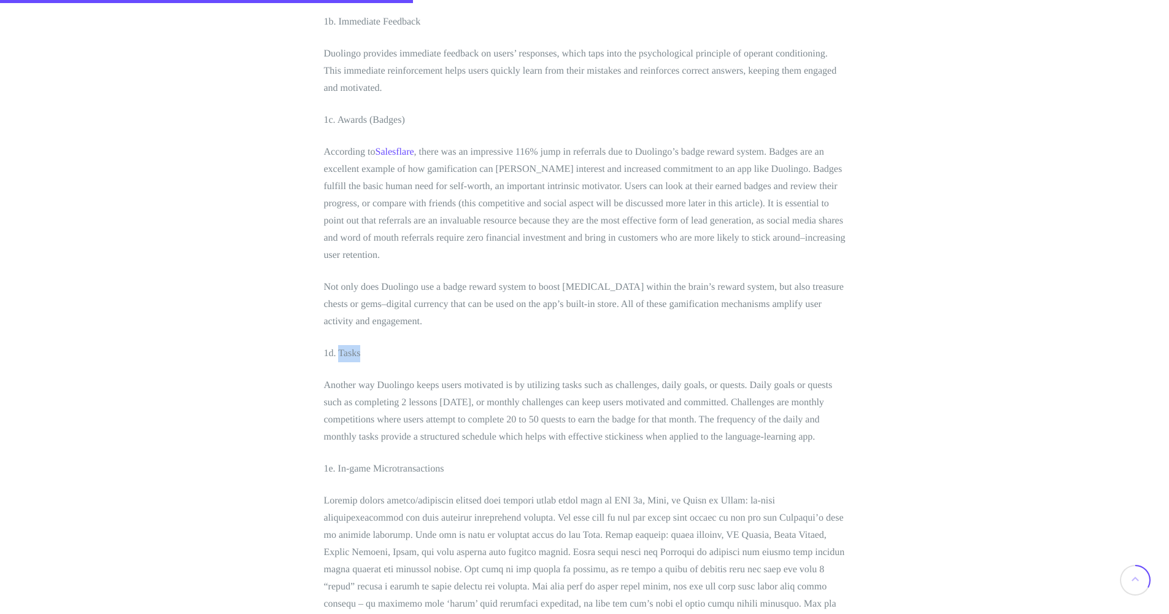
drag, startPoint x: 371, startPoint y: 352, endPoint x: 339, endPoint y: 352, distance: 31.9
click at [339, 352] on p "1d. Tasks" at bounding box center [585, 353] width 522 height 17
copy p "Tasks"
click at [571, 255] on p "According to Salesflare , there was an impressive 116% jump in referrals due to…" at bounding box center [585, 204] width 522 height 120
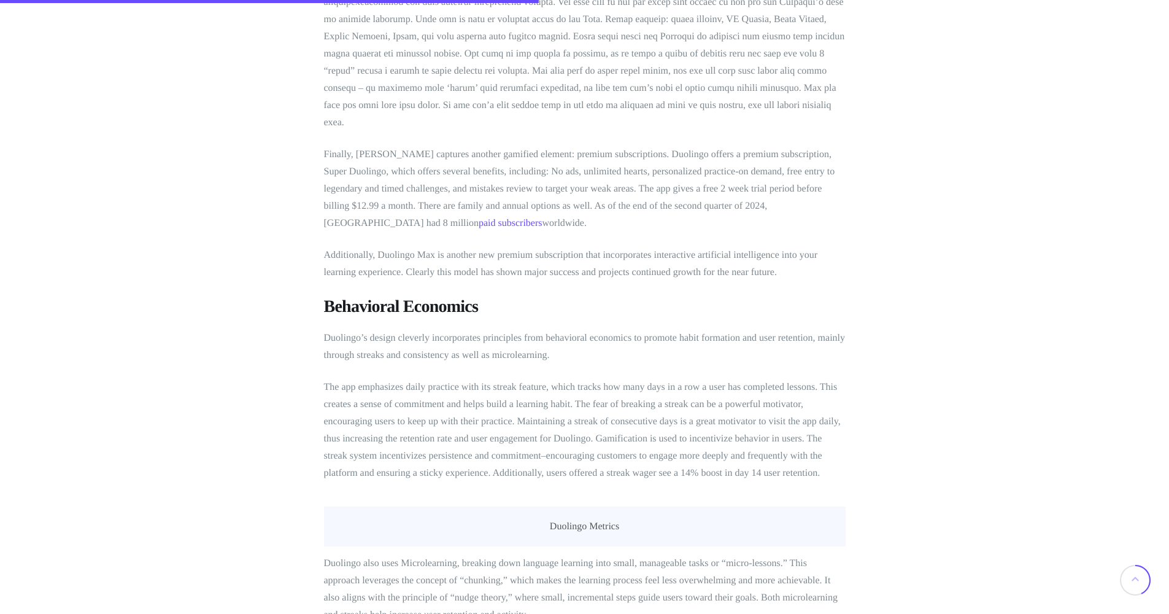
scroll to position [1988, 0]
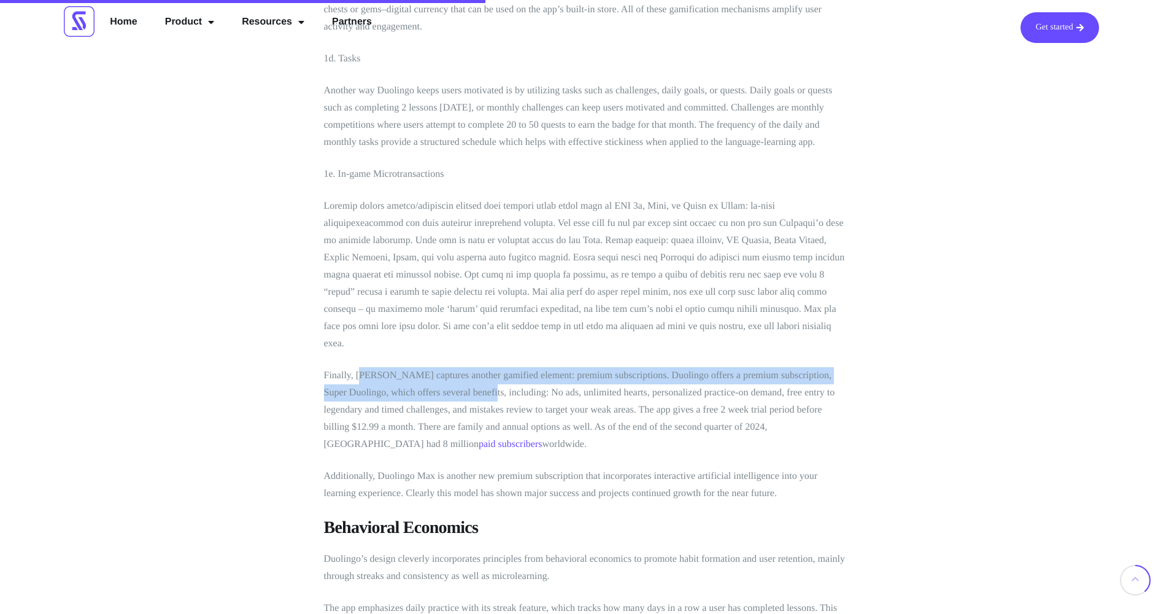
drag, startPoint x: 387, startPoint y: 358, endPoint x: 500, endPoint y: 361, distance: 113.0
click at [488, 367] on p "Finally, [PERSON_NAME] captures another gamified element: premium subscriptions…" at bounding box center [585, 410] width 522 height 86
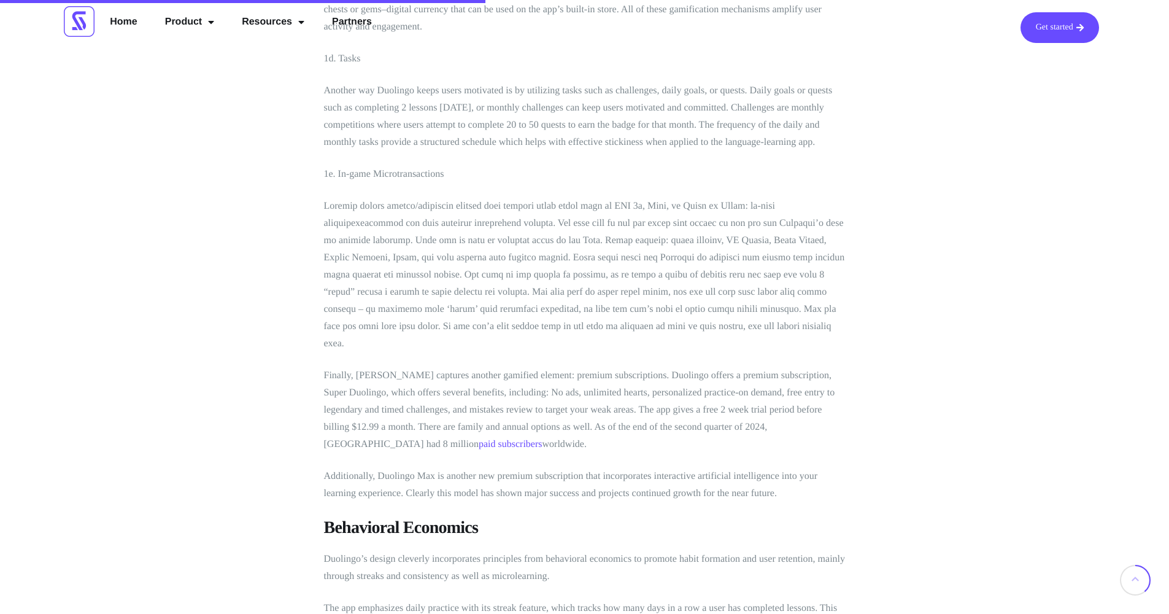
click at [500, 367] on p "Finally, [PERSON_NAME] captures another gamified element: premium subscriptions…" at bounding box center [585, 410] width 522 height 86
drag, startPoint x: 591, startPoint y: 357, endPoint x: 607, endPoint y: 358, distance: 16.6
click at [595, 367] on p "Finally, [PERSON_NAME] captures another gamified element: premium subscriptions…" at bounding box center [585, 410] width 522 height 86
click at [608, 367] on p "Finally, [PERSON_NAME] captures another gamified element: premium subscriptions…" at bounding box center [585, 410] width 522 height 86
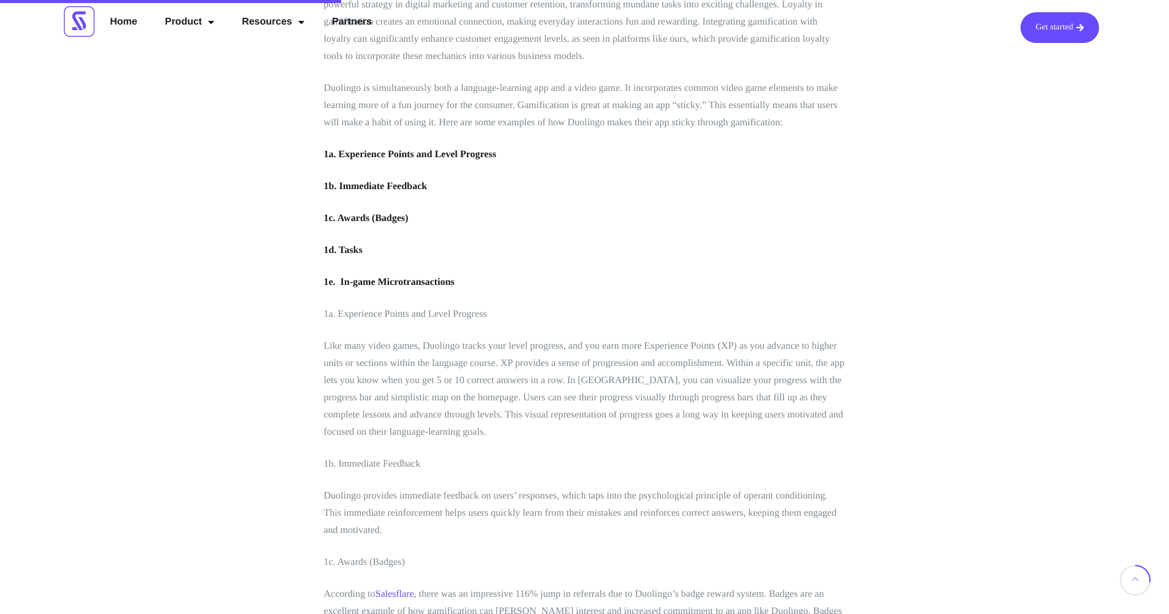
scroll to position [1104, 0]
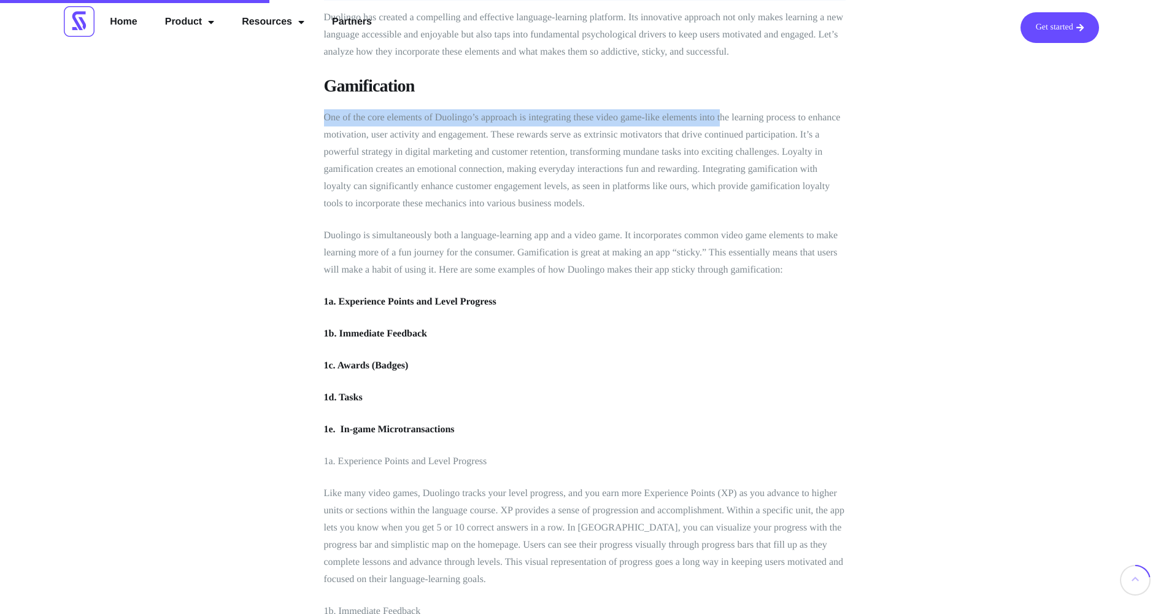
drag, startPoint x: 636, startPoint y: 110, endPoint x: 742, endPoint y: 118, distance: 105.8
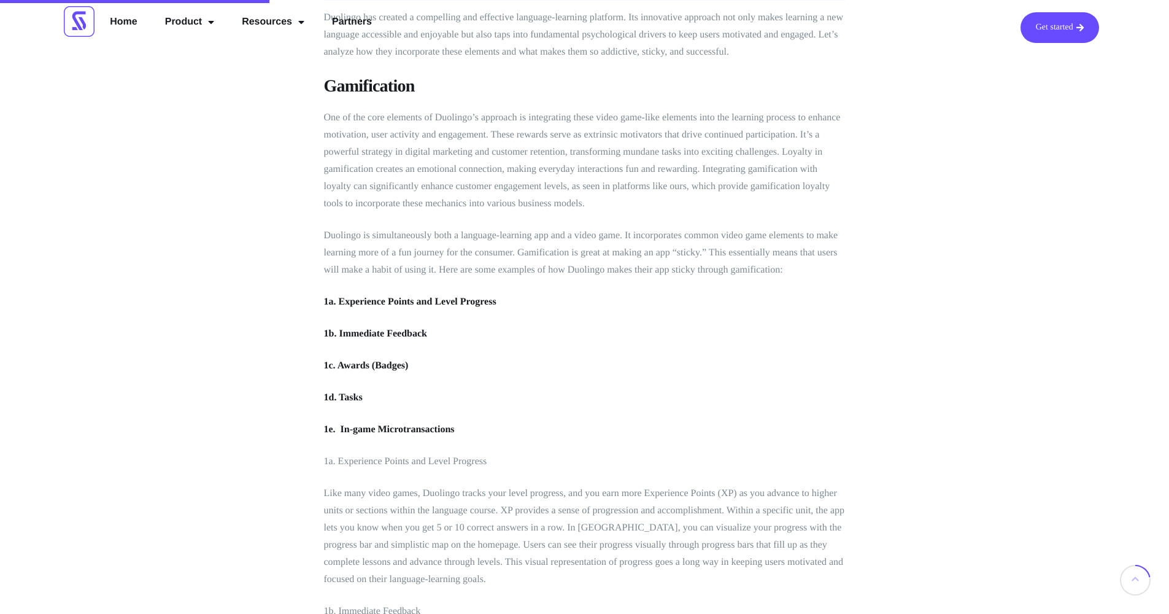
drag, startPoint x: 370, startPoint y: 229, endPoint x: 470, endPoint y: 229, distance: 100.0
click at [468, 229] on p "Duolingo is simultaneously both a language-learning app and a video game. It in…" at bounding box center [585, 253] width 522 height 52
drag, startPoint x: 491, startPoint y: 229, endPoint x: 612, endPoint y: 233, distance: 120.9
click at [593, 234] on p "Duolingo is simultaneously both a language-learning app and a video game. It in…" at bounding box center [585, 253] width 522 height 52
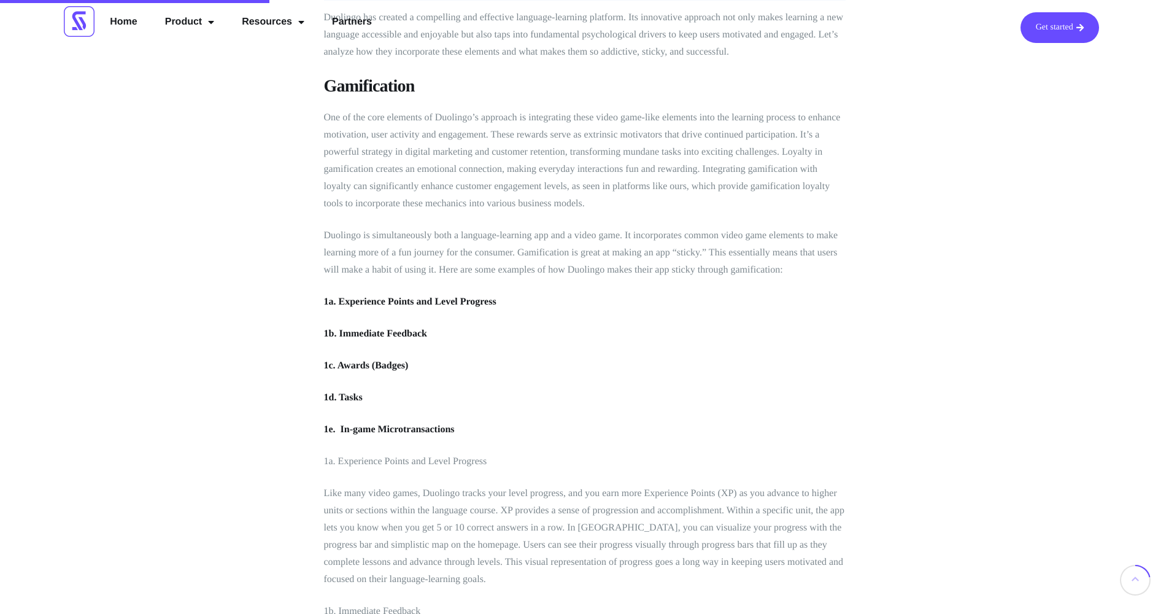
click at [612, 233] on p "Duolingo is simultaneously both a language-learning app and a video game. It in…" at bounding box center [585, 253] width 522 height 52
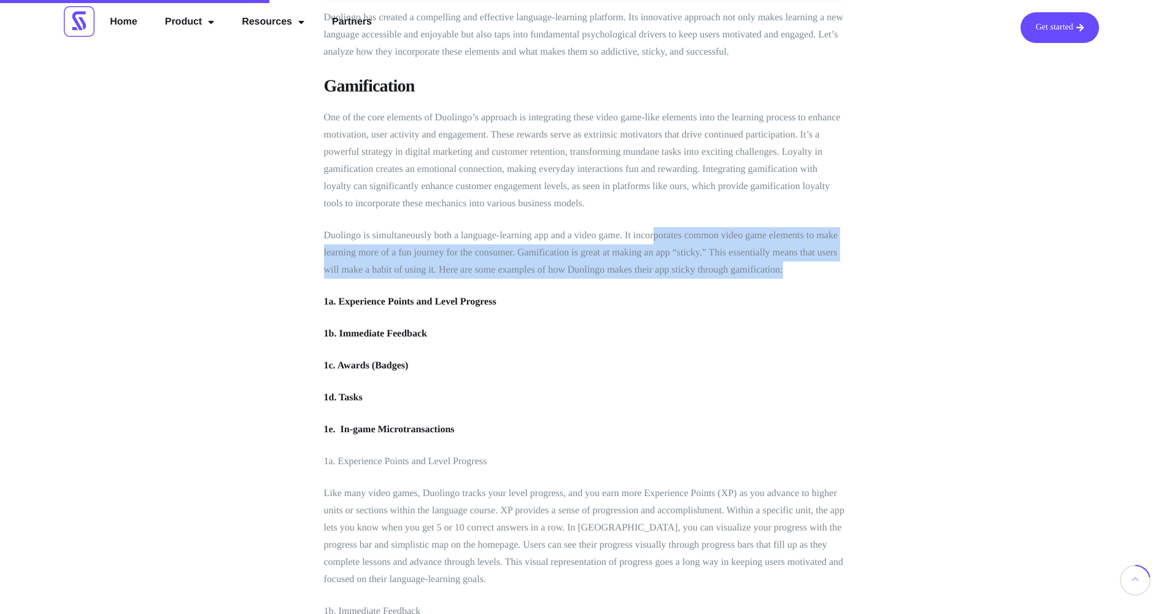
drag, startPoint x: 655, startPoint y: 235, endPoint x: 803, endPoint y: 269, distance: 151.7
click at [803, 269] on p "Duolingo is simultaneously both a language-learning app and a video game. It in…" at bounding box center [585, 253] width 522 height 52
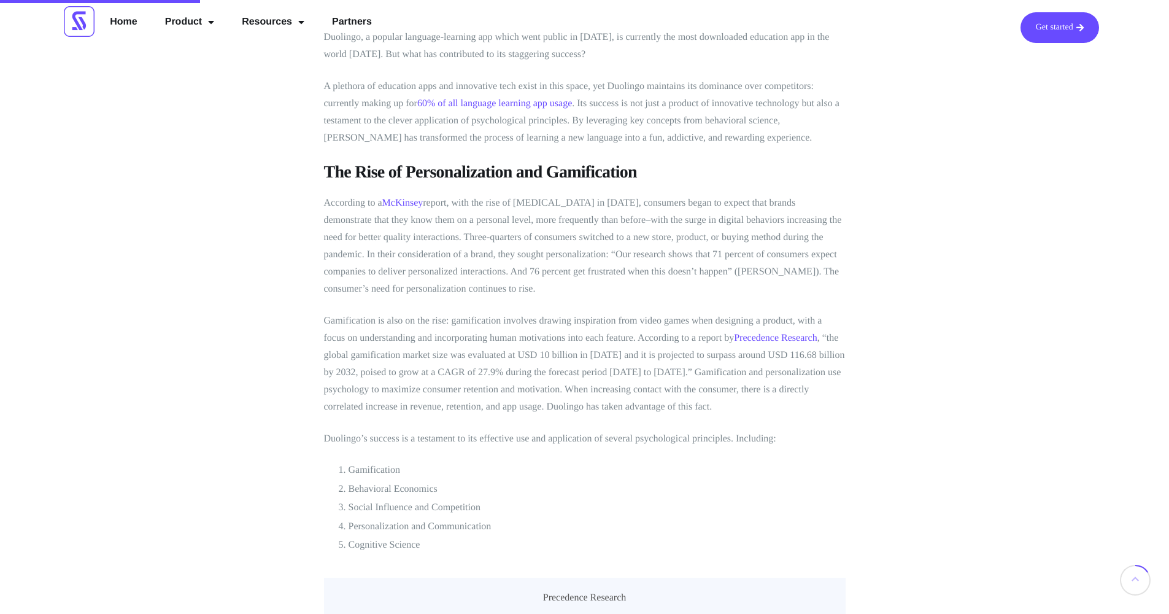
scroll to position [0, 0]
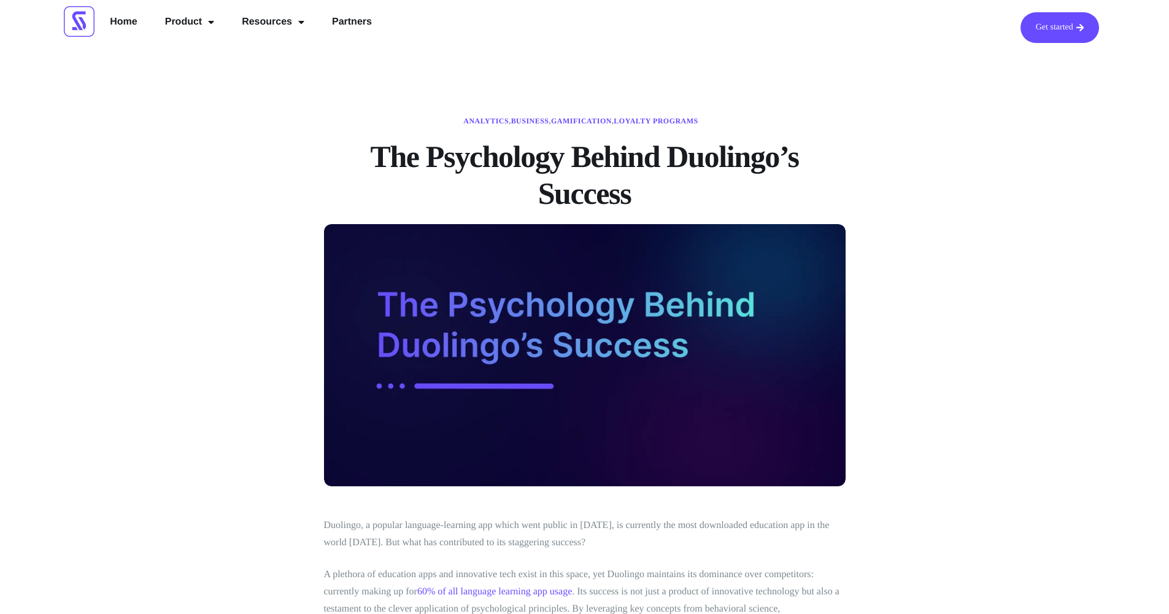
drag, startPoint x: 999, startPoint y: 118, endPoint x: 914, endPoint y: 136, distance: 87.0
click at [347, 26] on link "Partners" at bounding box center [352, 23] width 58 height 22
drag, startPoint x: 593, startPoint y: 149, endPoint x: 615, endPoint y: 155, distance: 22.9
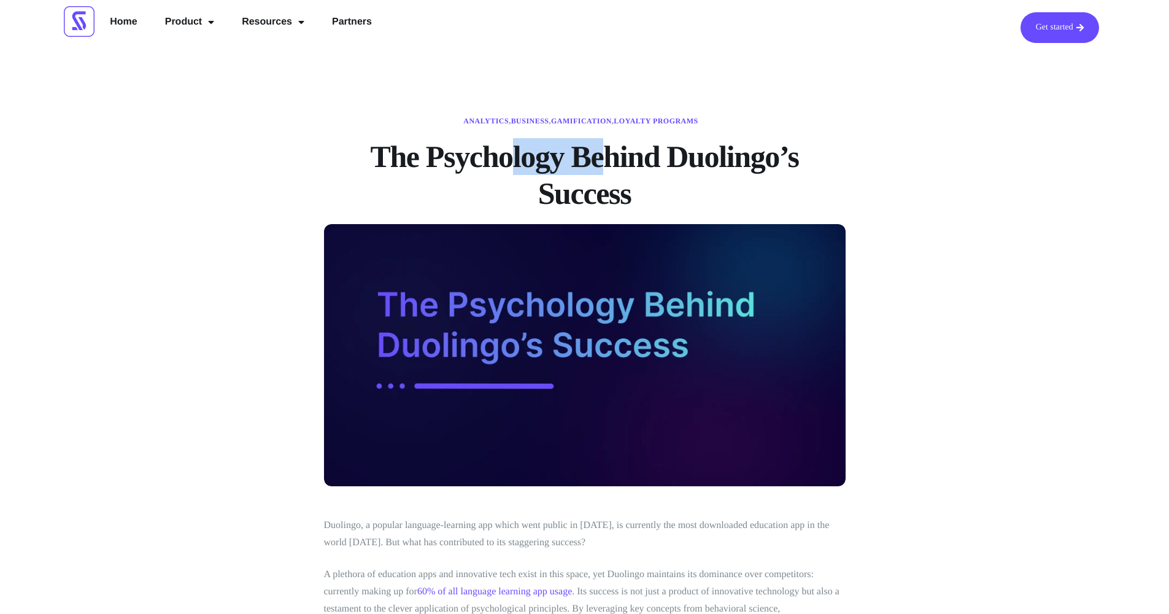
click at [613, 154] on h1 "The Psychology Behind Duolingo’s Success" at bounding box center [585, 175] width 522 height 74
click at [615, 155] on h1 "The Psychology Behind Duolingo’s Success" at bounding box center [585, 175] width 522 height 74
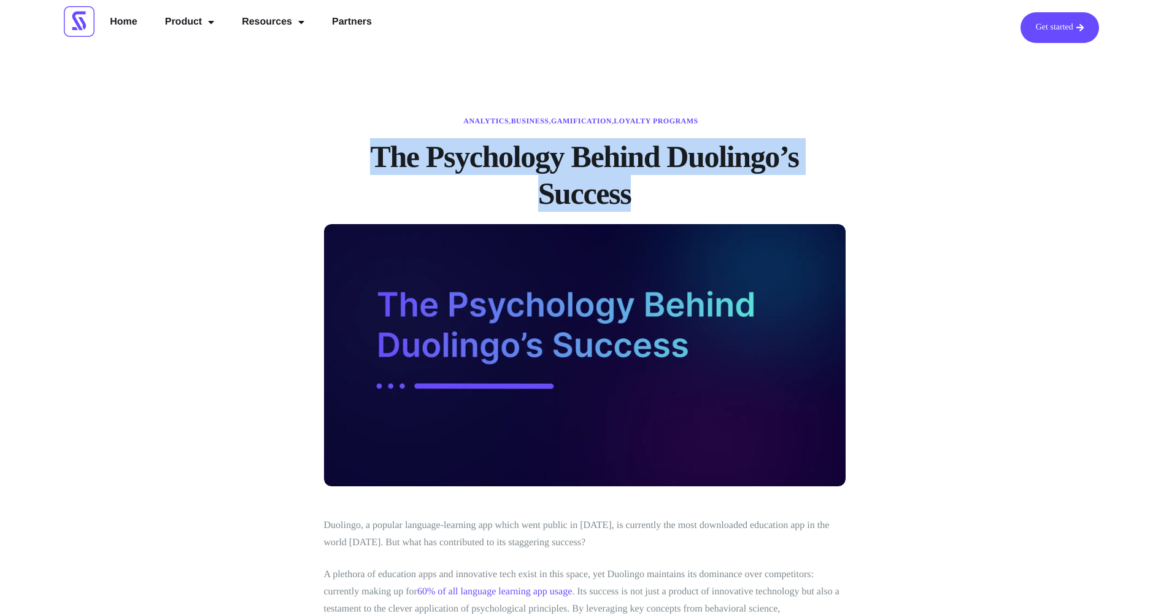
drag, startPoint x: 639, startPoint y: 191, endPoint x: 363, endPoint y: 136, distance: 282.3
click at [757, 193] on h1 "The Psychology Behind Duolingo’s Success" at bounding box center [585, 175] width 522 height 74
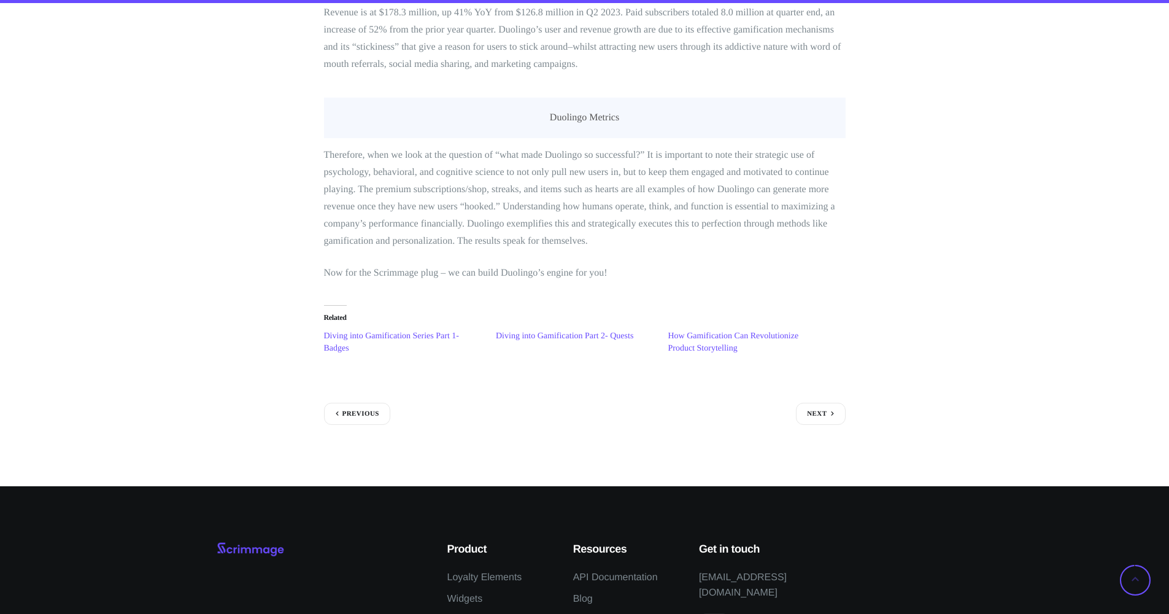
scroll to position [5123, 0]
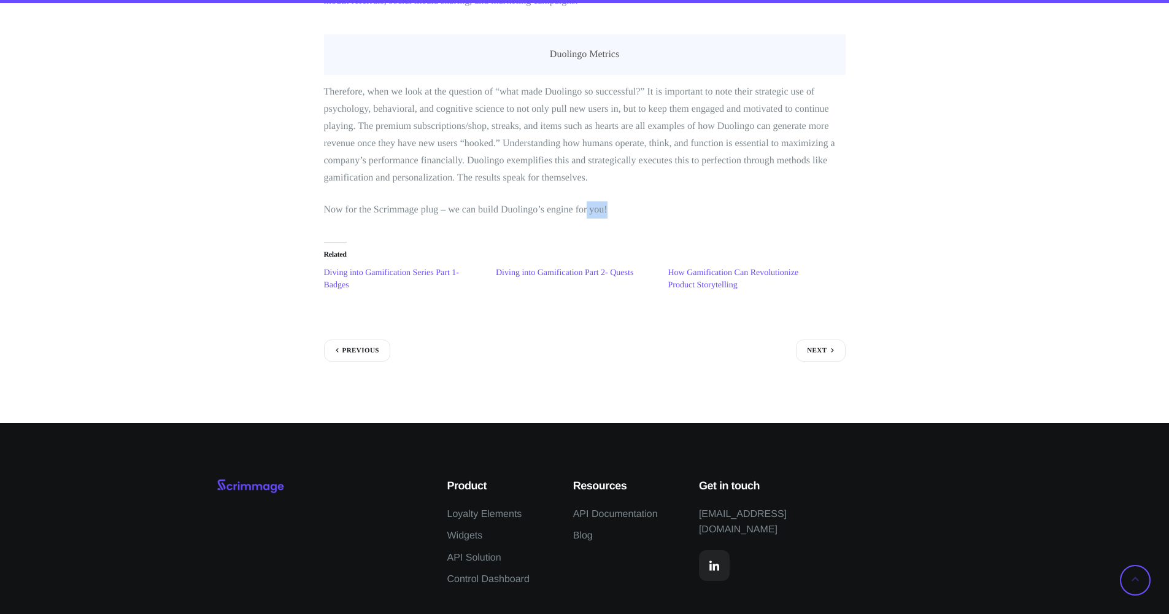
drag, startPoint x: 606, startPoint y: 188, endPoint x: 618, endPoint y: 188, distance: 12.9
click at [617, 201] on p "Now for the Scrimmage plug – we can build Duolingo’s engine for you!" at bounding box center [585, 209] width 522 height 17
click at [620, 201] on p "Now for the Scrimmage plug – we can build Duolingo’s engine for you!" at bounding box center [585, 209] width 522 height 17
